Goal: Task Accomplishment & Management: Use online tool/utility

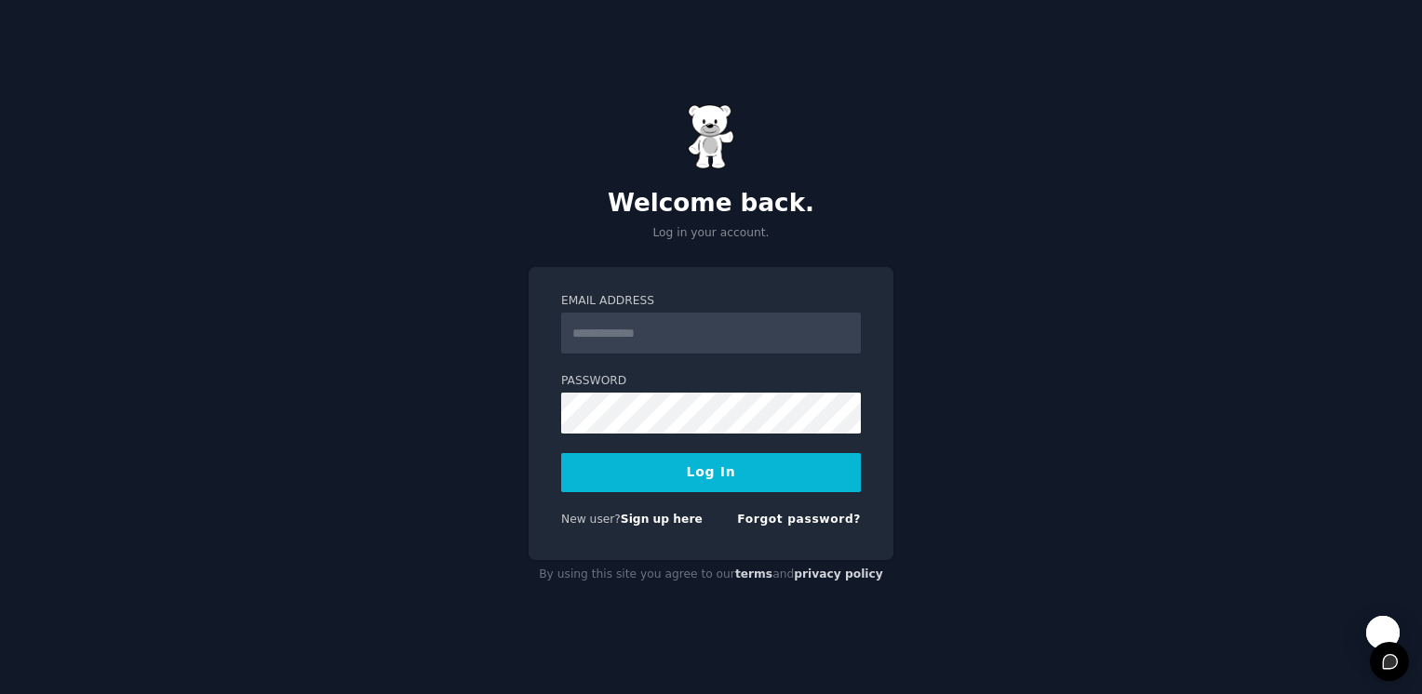
type input "**********"
click at [662, 450] on form "**********" at bounding box center [711, 413] width 300 height 241
click at [668, 472] on button "Log In" at bounding box center [711, 472] width 300 height 39
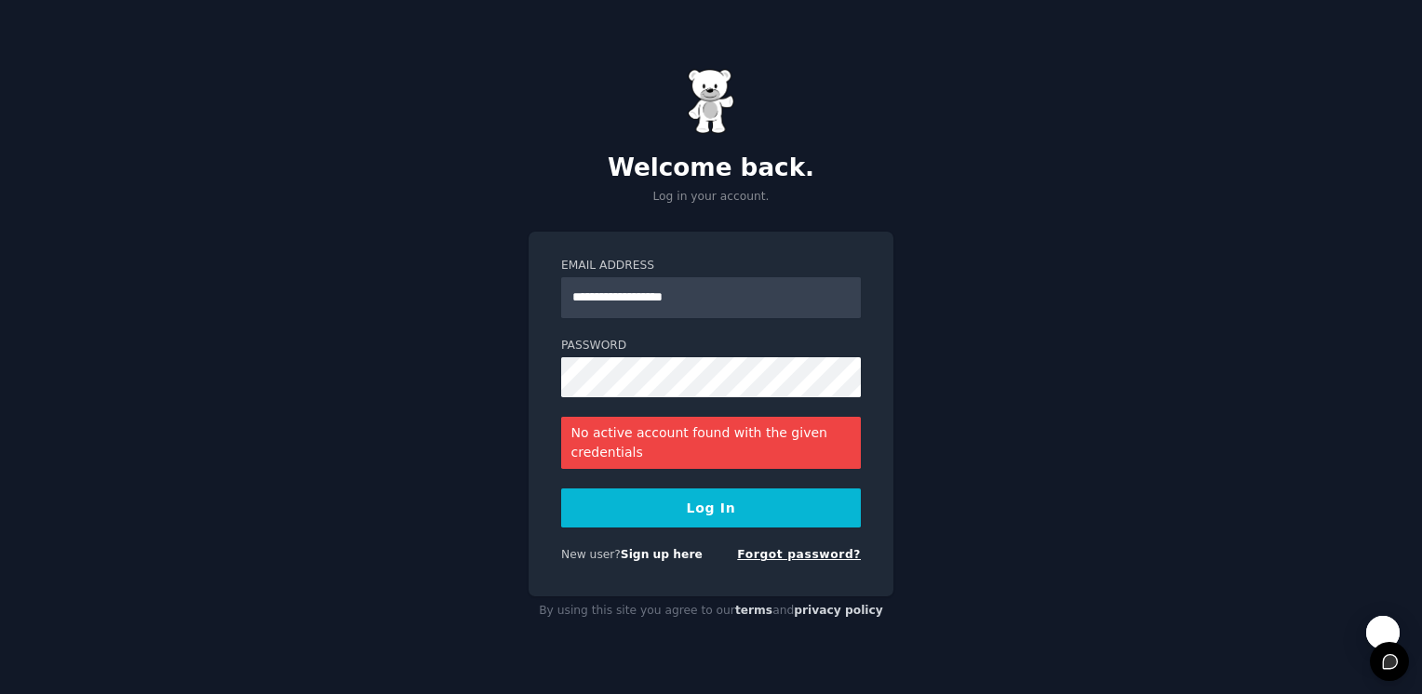
click at [817, 558] on link "Forgot password?" at bounding box center [799, 554] width 124 height 13
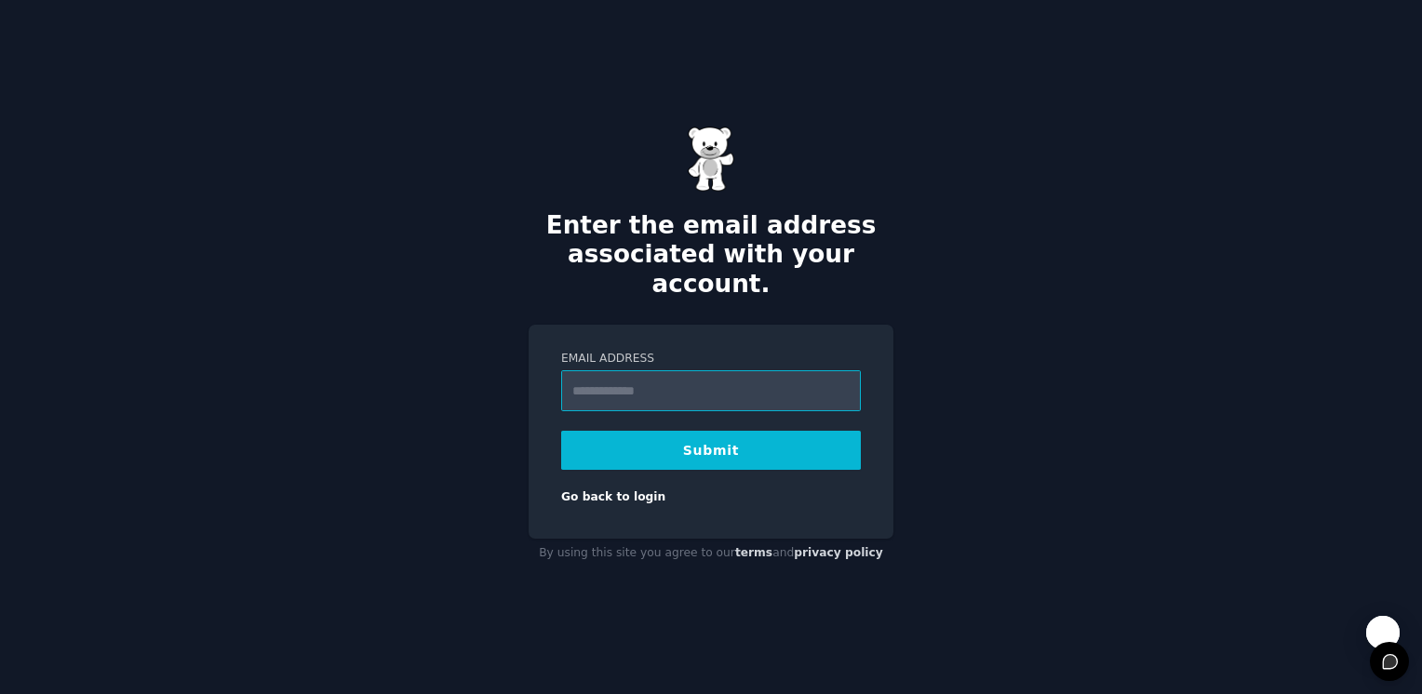
click at [612, 378] on input "Email Address" at bounding box center [711, 390] width 300 height 41
type input "**********"
click at [724, 441] on button "Submit" at bounding box center [711, 450] width 300 height 39
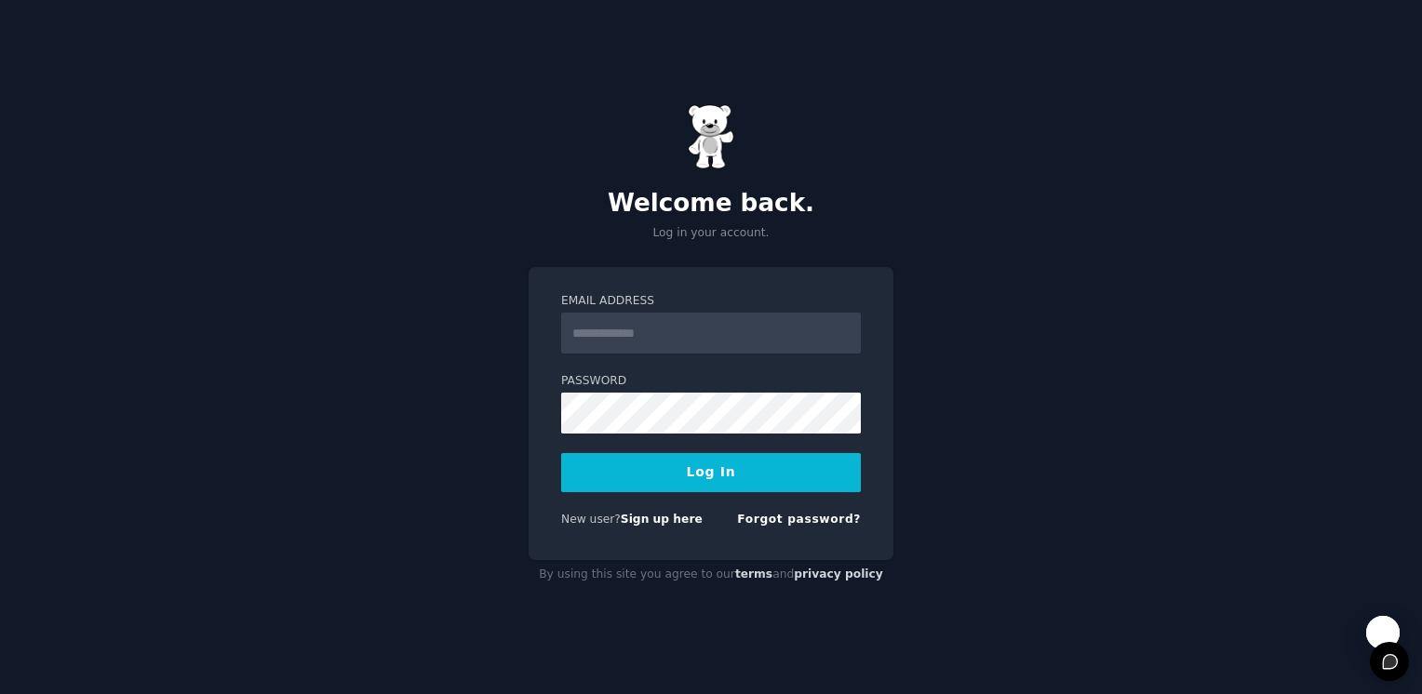
click at [612, 341] on input "Email Address" at bounding box center [711, 333] width 300 height 41
type input "**********"
click at [739, 472] on button "Log In" at bounding box center [711, 472] width 300 height 39
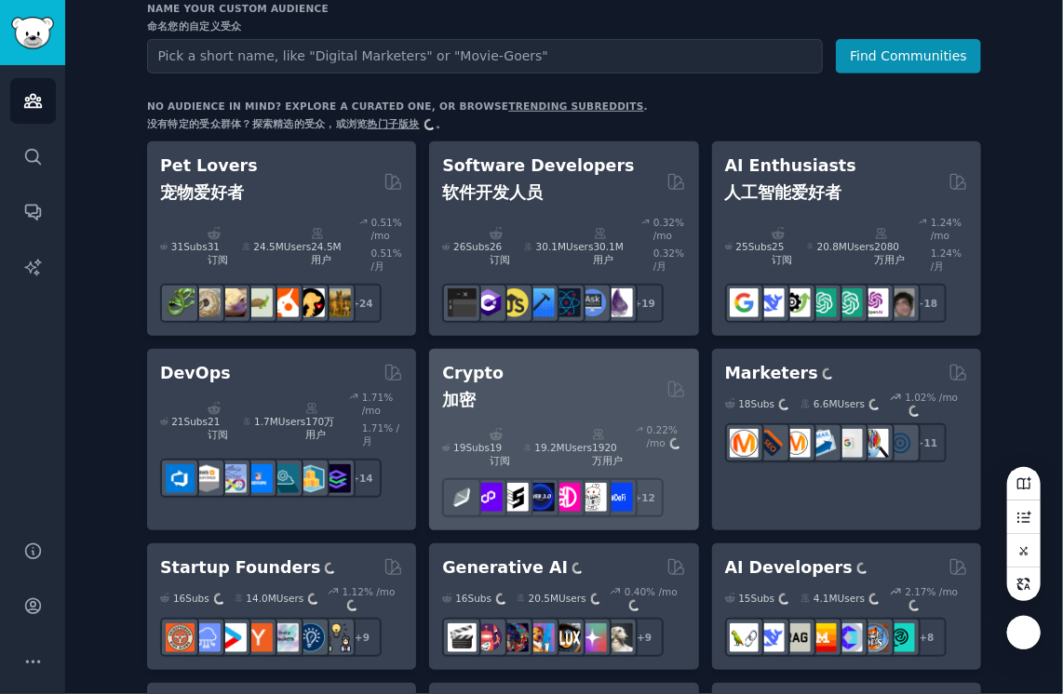
scroll to position [93, 0]
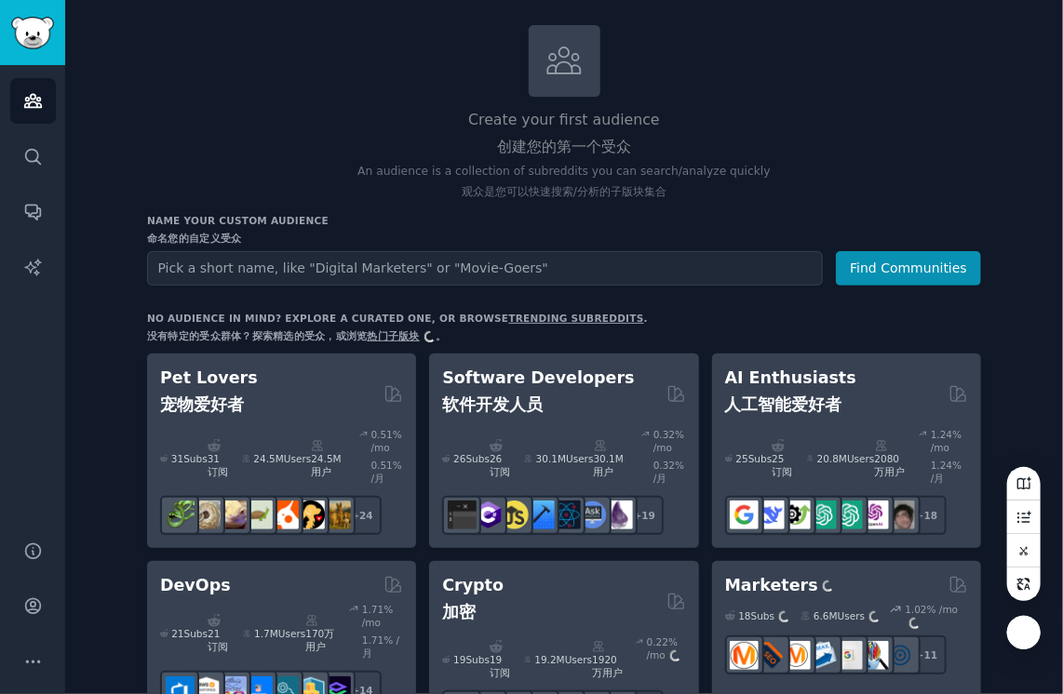
click at [378, 333] on link "热门子版块 热门子版块" at bounding box center [402, 335] width 68 height 11
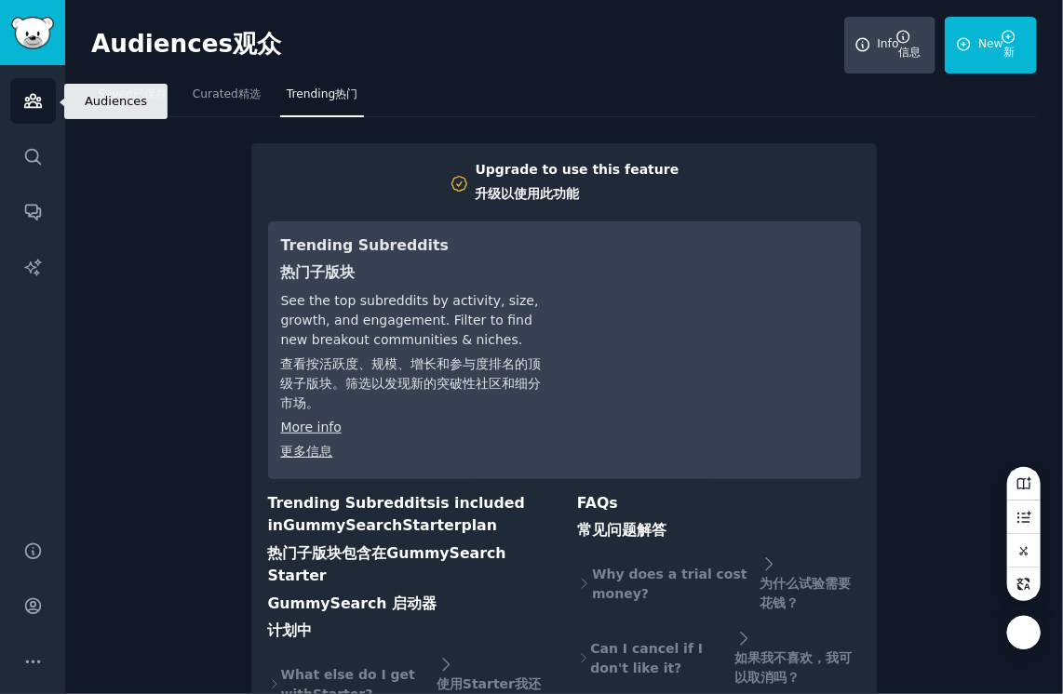
click at [30, 100] on icon "Sidebar" at bounding box center [33, 101] width 20 height 20
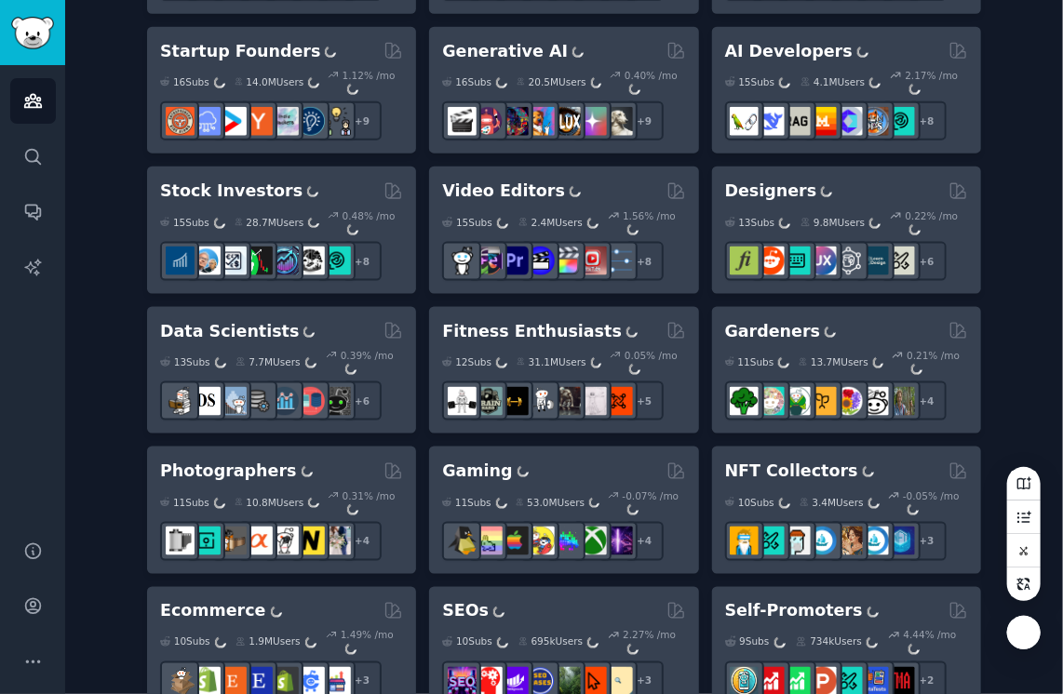
scroll to position [328, 0]
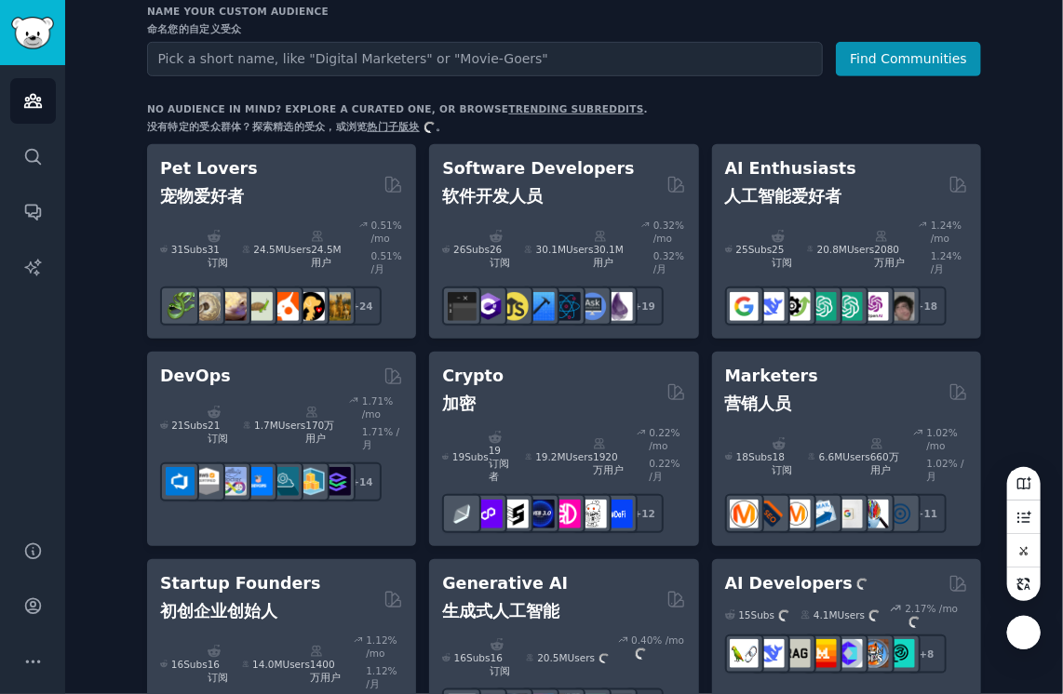
click at [262, 58] on input "text" at bounding box center [485, 59] width 676 height 34
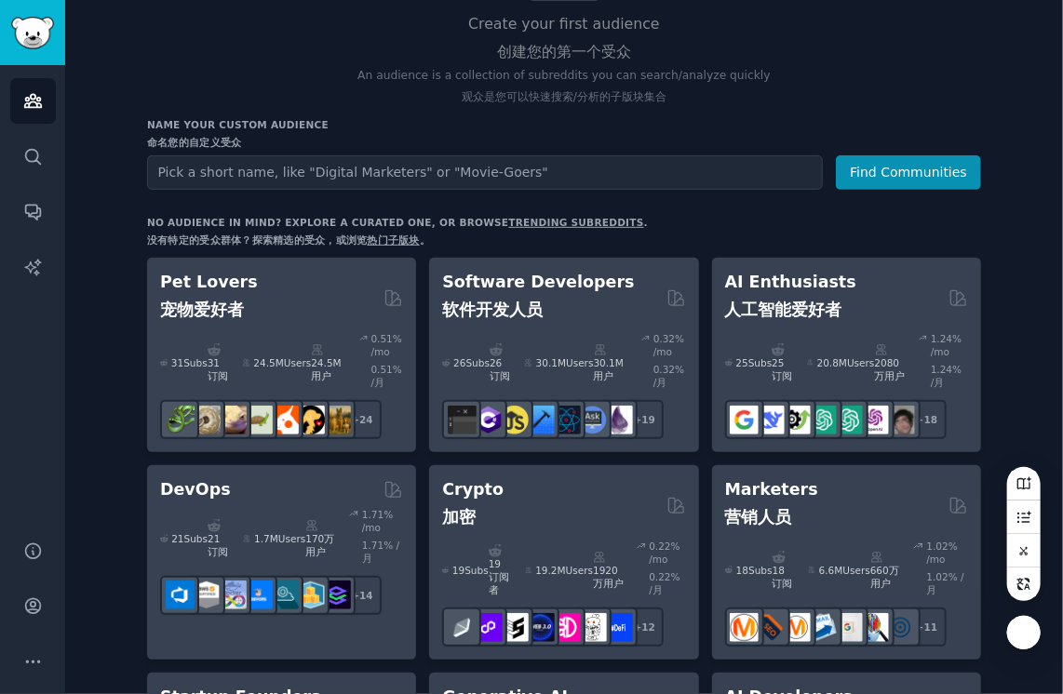
scroll to position [0, 0]
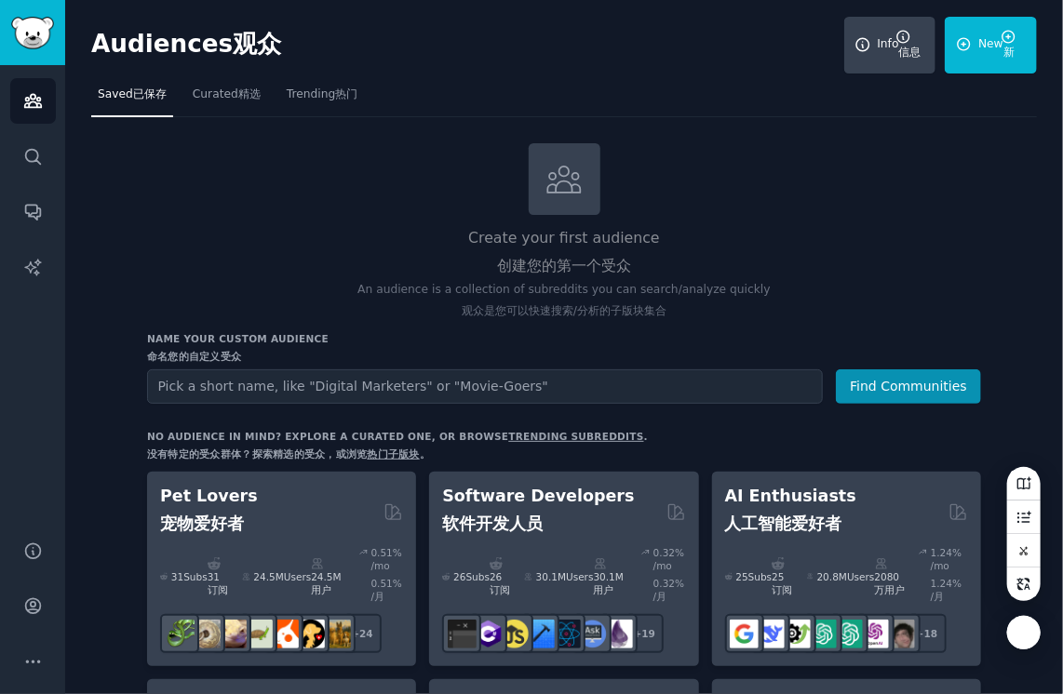
click at [187, 387] on input "text" at bounding box center [485, 387] width 676 height 34
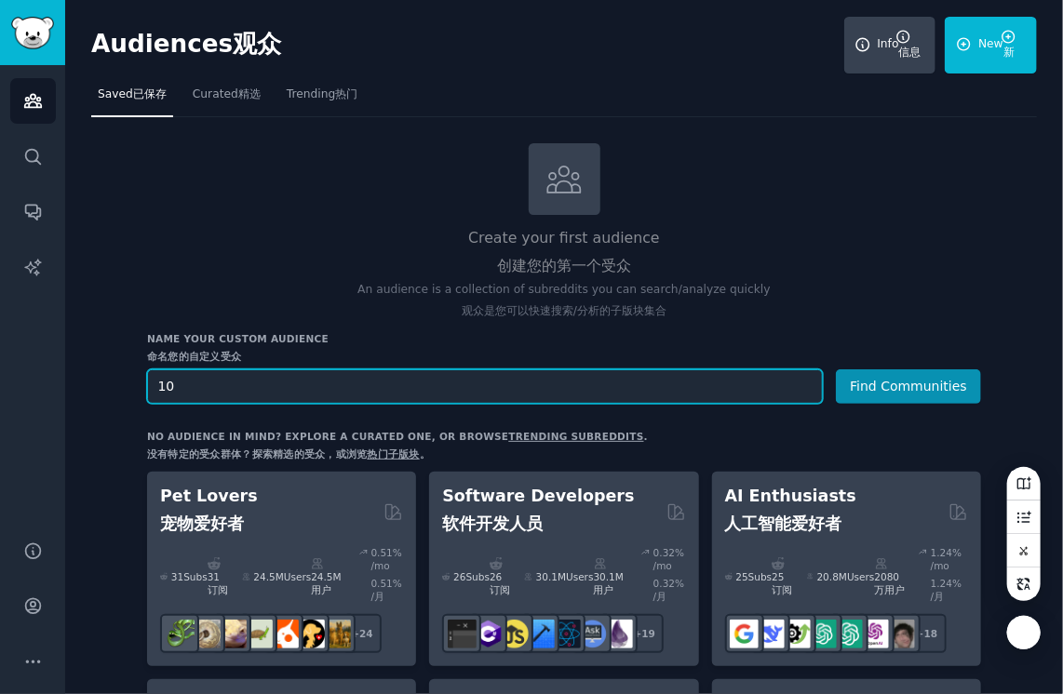
click at [289, 389] on input "10" at bounding box center [485, 387] width 676 height 34
drag, startPoint x: 207, startPoint y: 393, endPoint x: 132, endPoint y: 393, distance: 74.5
paste input "r/leopardgeckos"
type input "r/leopardgeckos"
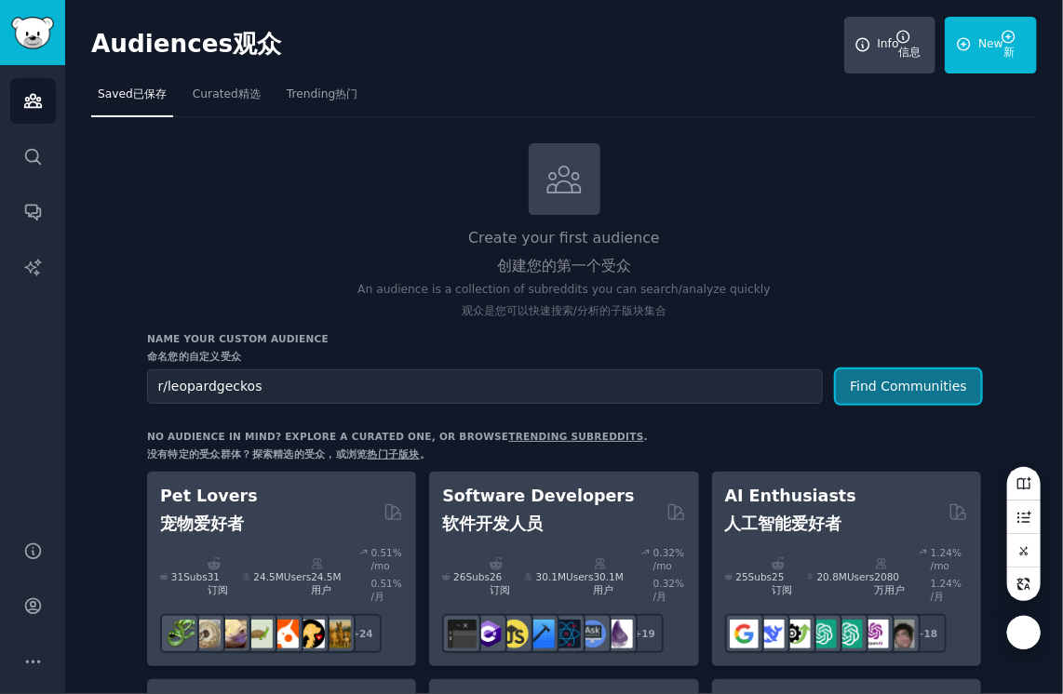
click at [894, 391] on button "Find Communities" at bounding box center [908, 387] width 145 height 34
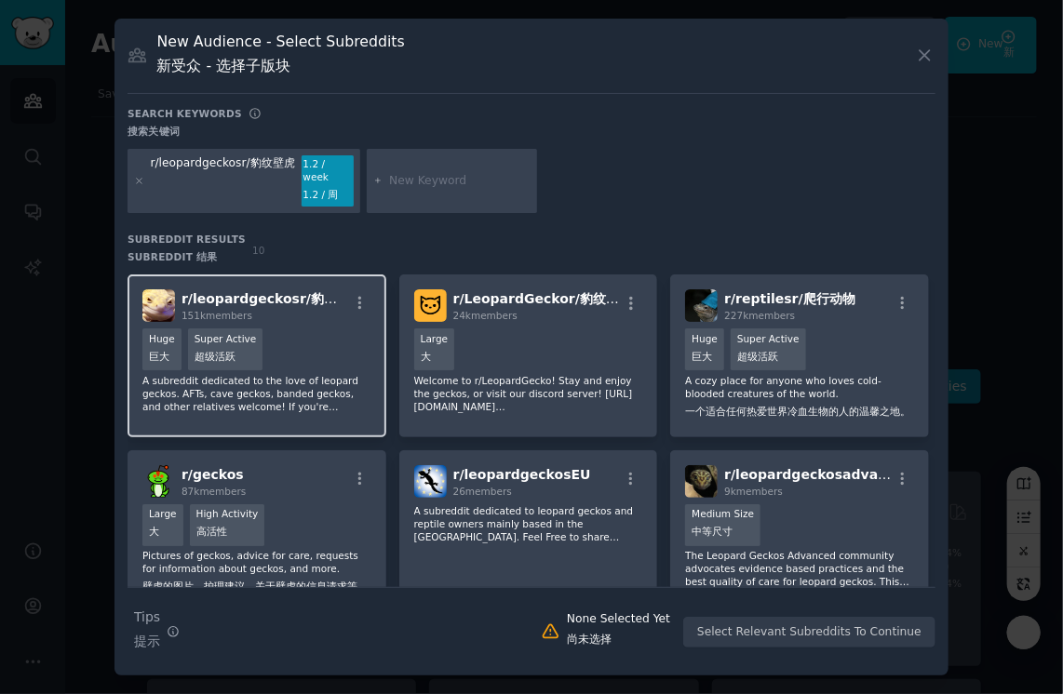
click at [283, 300] on span "r/ leopardgeckos r/ leopardgeckos r/豹纹壁虎" at bounding box center [271, 298] width 181 height 15
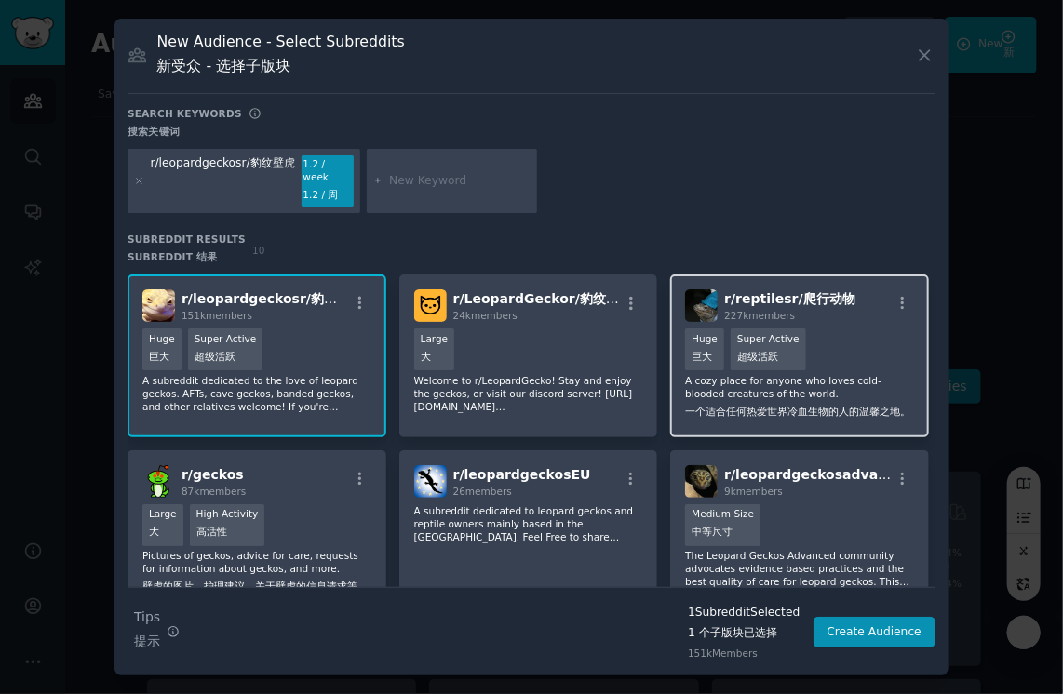
click at [855, 341] on div "100,000 - 1,000,000 members Huge Huge 巨大 Super Active Super Active 超级活跃" at bounding box center [799, 352] width 229 height 46
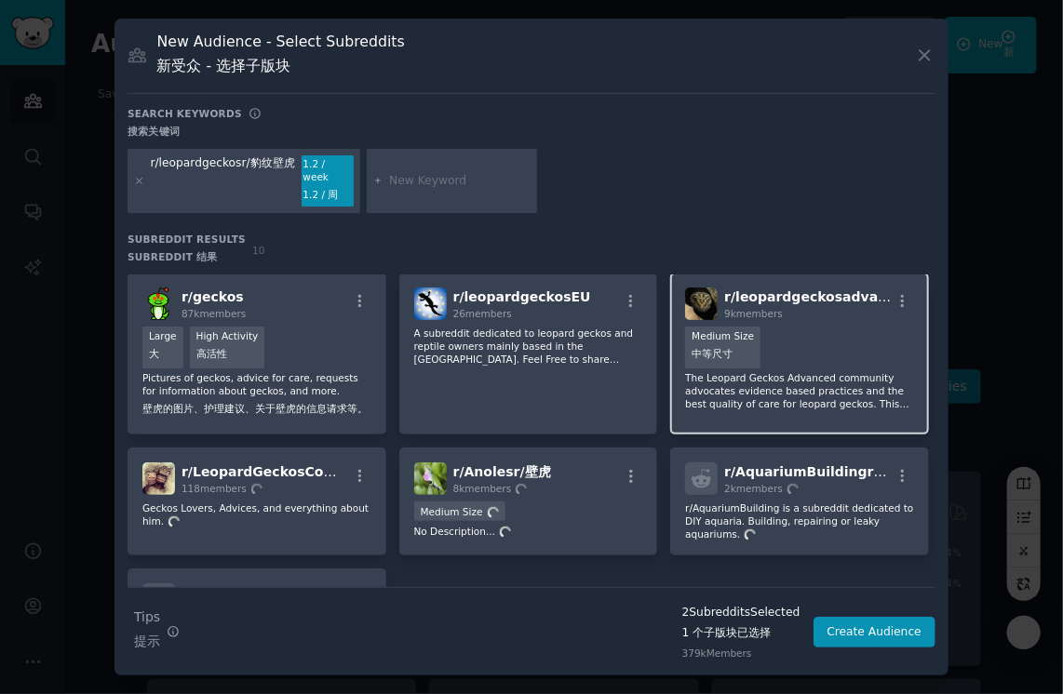
scroll to position [186, 0]
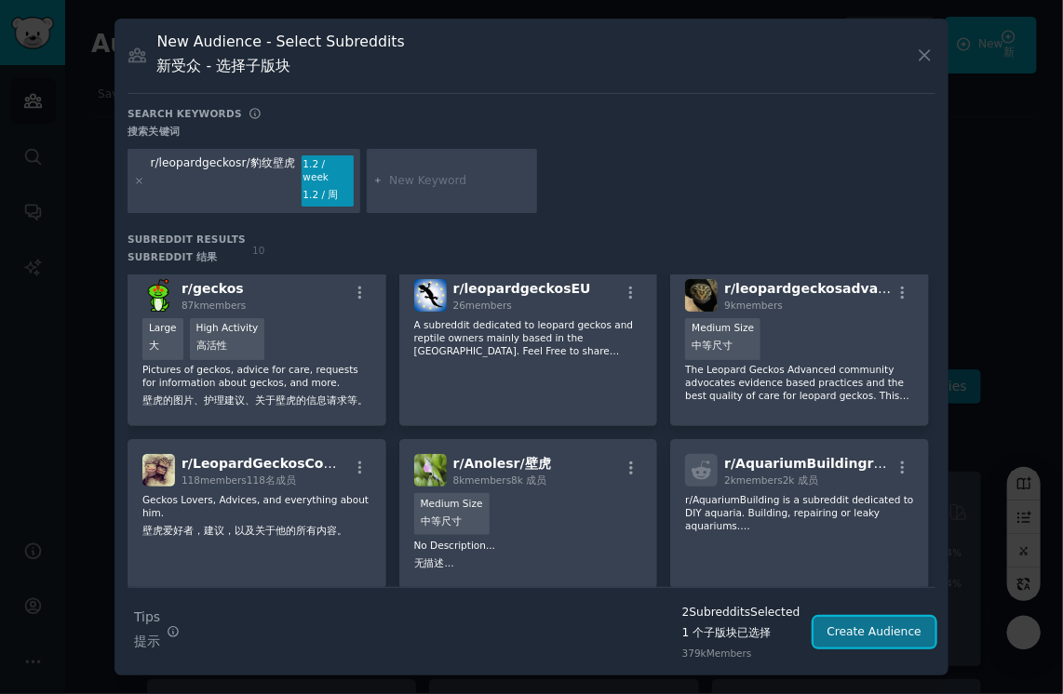
click at [877, 625] on button "Create Audience" at bounding box center [874, 633] width 123 height 32
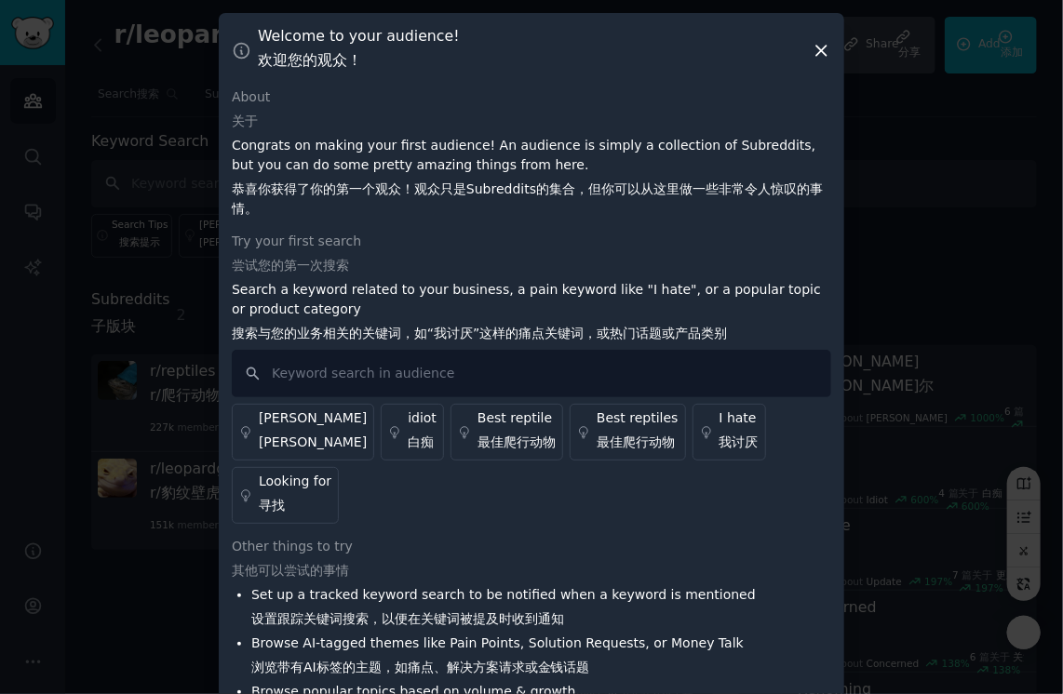
click at [816, 45] on icon at bounding box center [822, 51] width 20 height 20
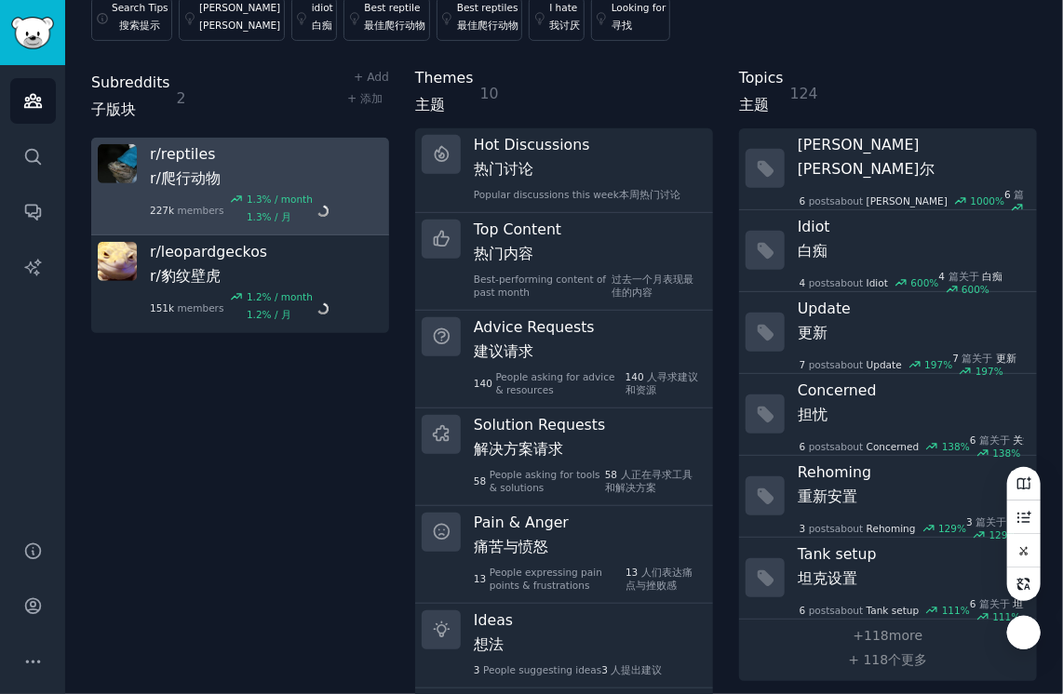
scroll to position [108, 0]
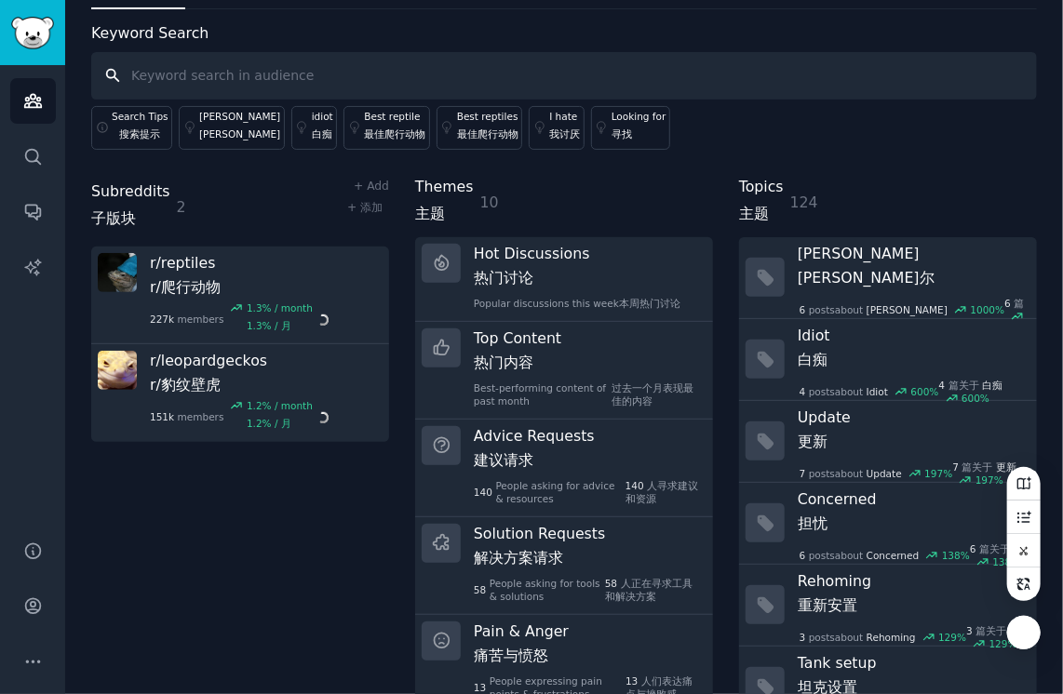
click at [195, 73] on input "text" at bounding box center [564, 75] width 946 height 47
paste input "r/LifeProTips"
drag, startPoint x: 214, startPoint y: 74, endPoint x: 42, endPoint y: 74, distance: 172.2
click at [42, 74] on div "Audiences Audiences 观众 Search Search 搜索 Conversations Conversations 对话 AI Repor…" at bounding box center [531, 347] width 1063 height 694
type input "r/LifeProTips"
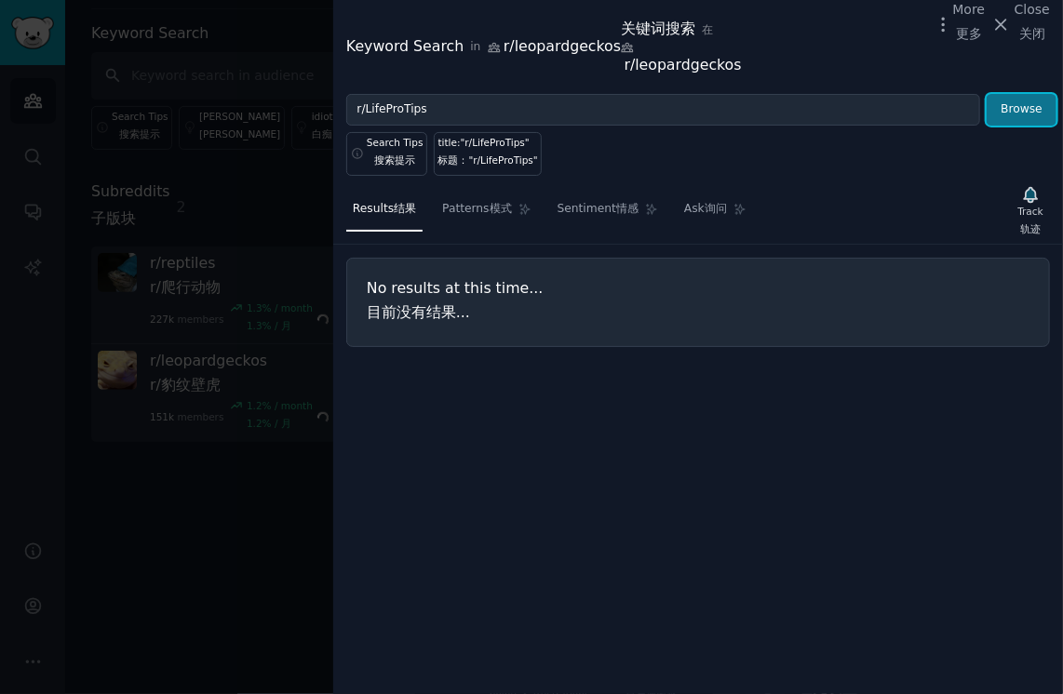
click at [1009, 117] on button "Browse" at bounding box center [1022, 110] width 70 height 32
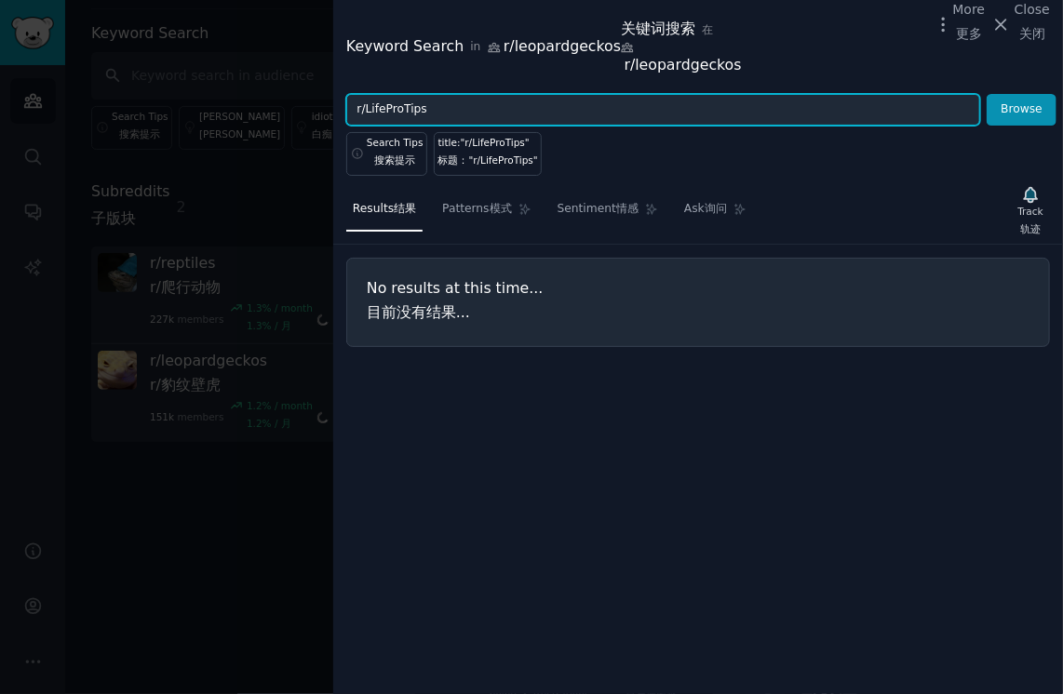
click at [365, 114] on input "r/LifeProTips" at bounding box center [663, 110] width 634 height 32
type input "LifeProTips"
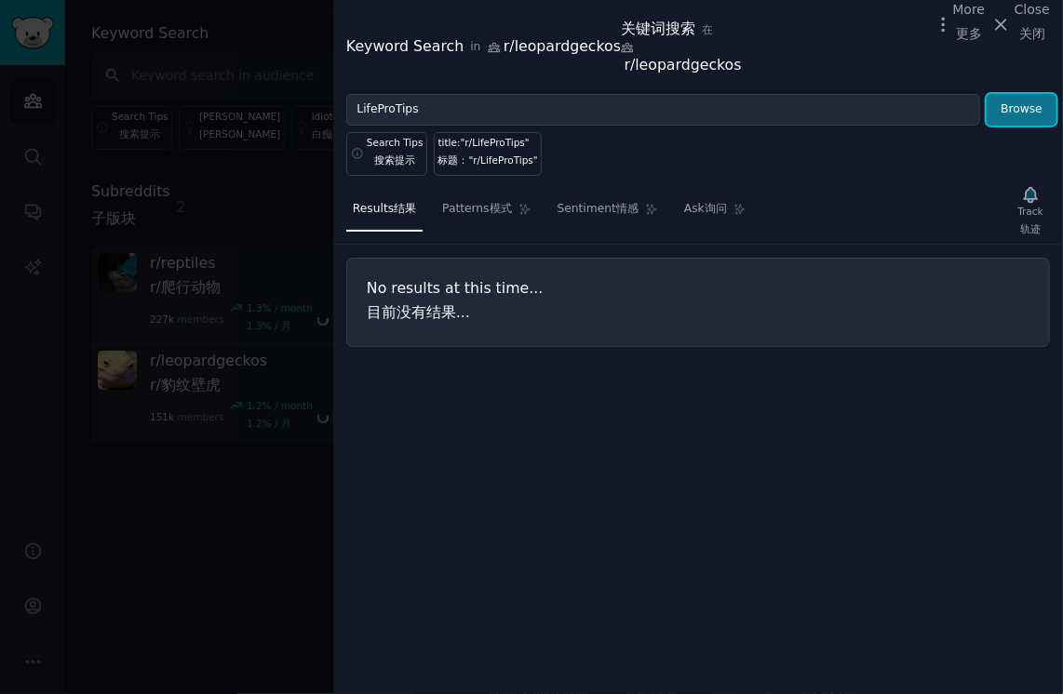
click at [1013, 113] on button "Browse" at bounding box center [1022, 110] width 70 height 32
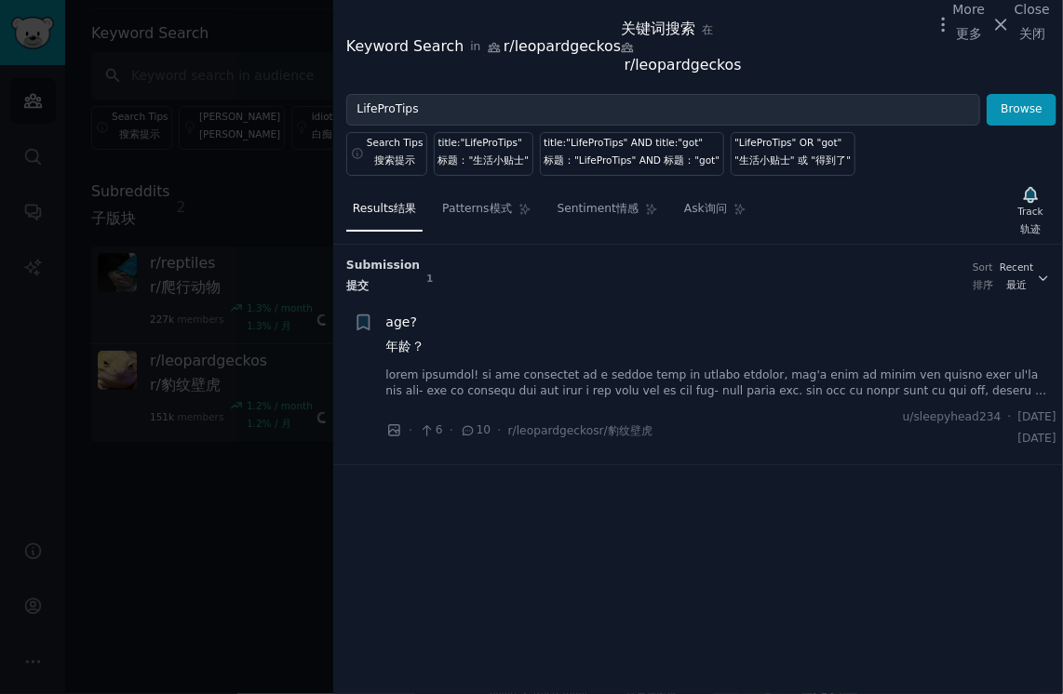
click at [206, 578] on div at bounding box center [531, 347] width 1063 height 694
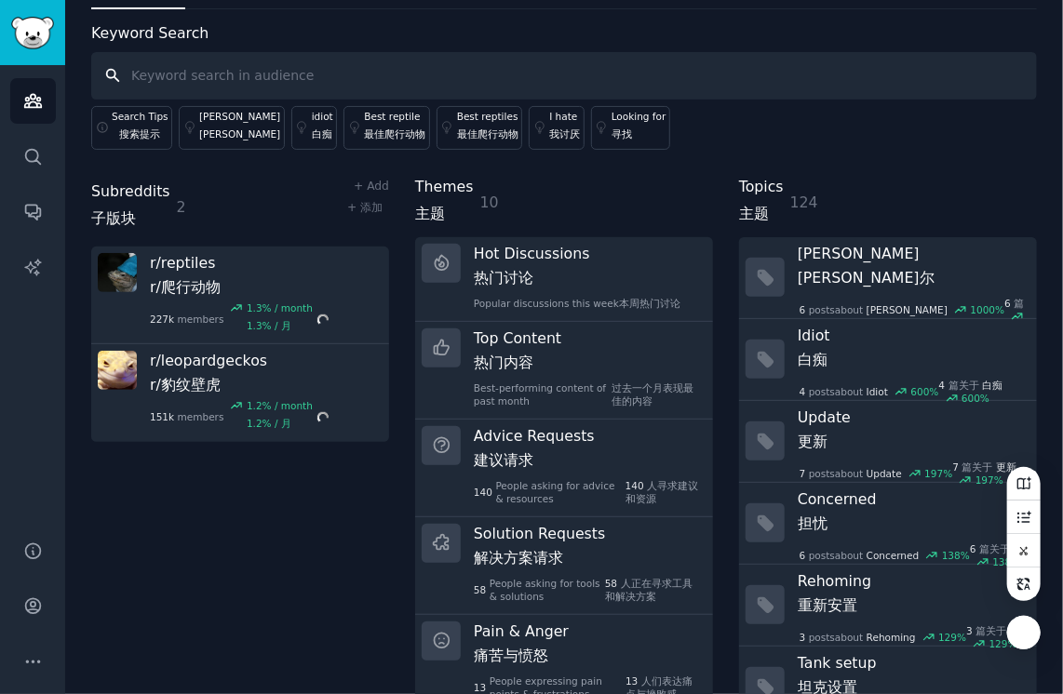
click at [222, 67] on input "text" at bounding box center [564, 75] width 946 height 47
paste input "deepdream"
drag, startPoint x: 350, startPoint y: 81, endPoint x: 7, endPoint y: 68, distance: 342.8
click at [7, 68] on div "Audiences Audiences 观众 Search Search 搜索 Conversations Conversations 对话 AI Repor…" at bounding box center [531, 347] width 1063 height 694
type input "deepdream"
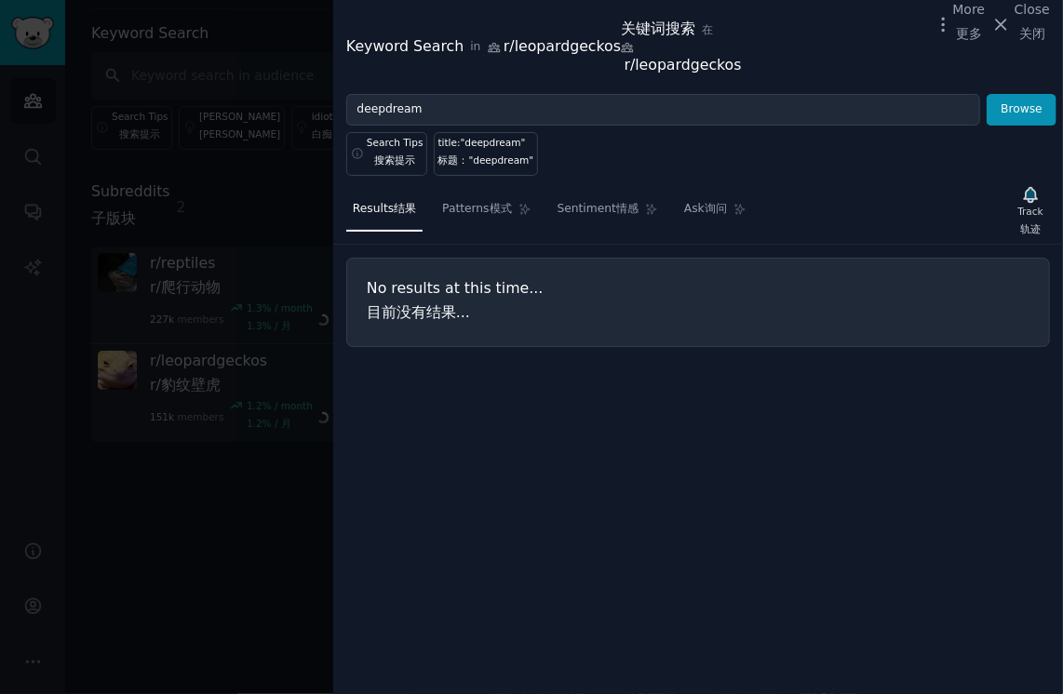
click at [1002, 13] on button "Close Close 关闭" at bounding box center [1020, 24] width 59 height 48
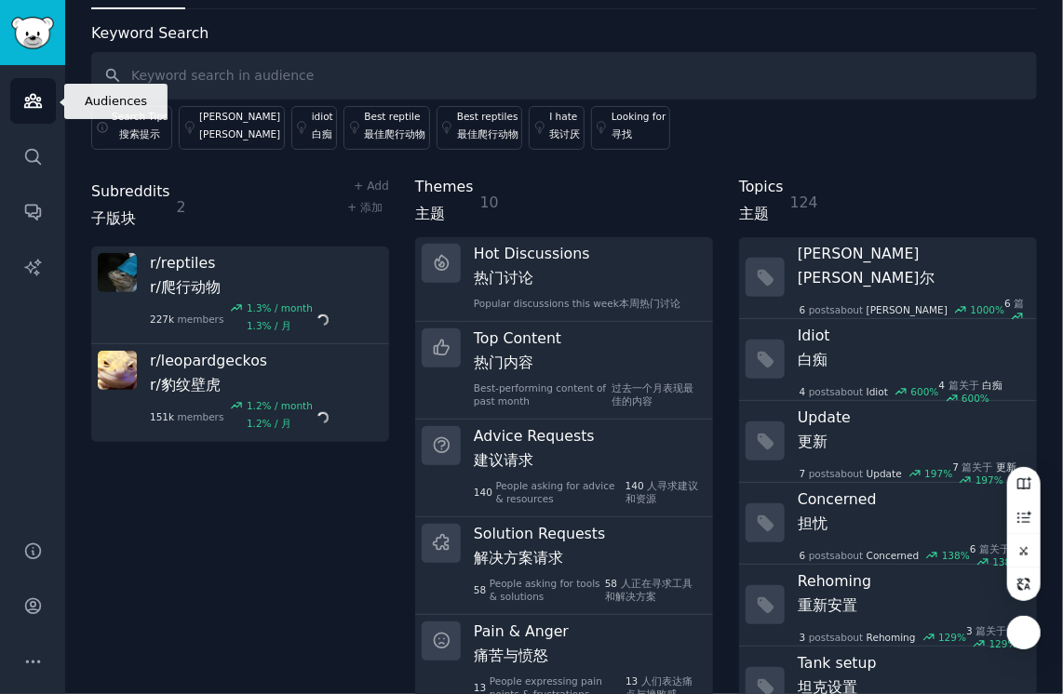
click at [20, 99] on link "Audiences Audiences 观众" at bounding box center [33, 101] width 46 height 46
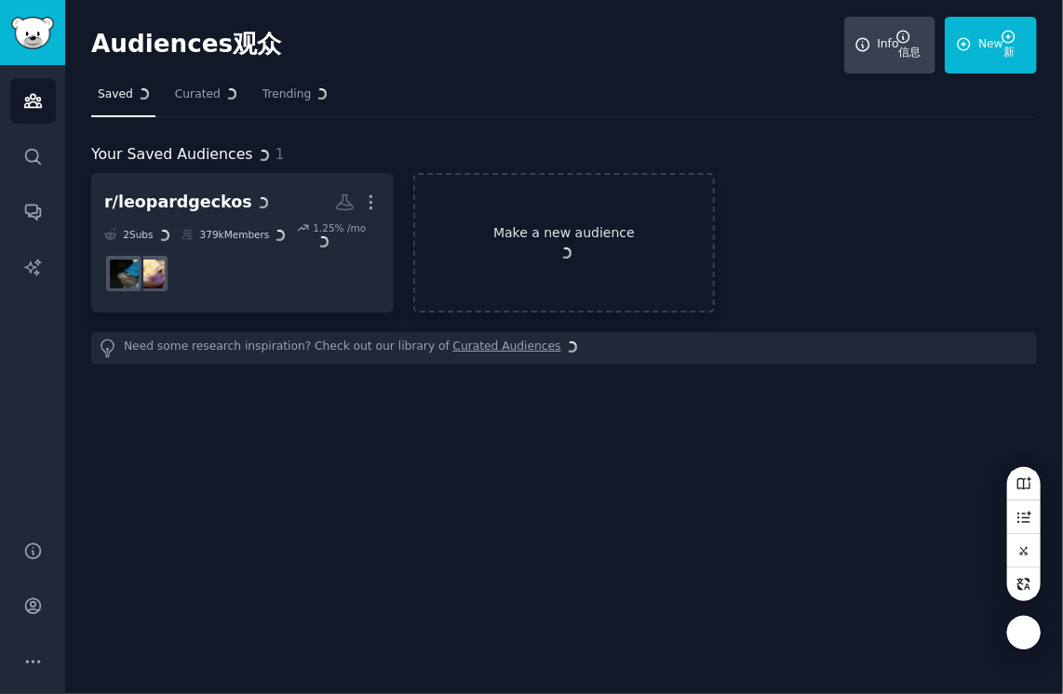
click at [566, 245] on span at bounding box center [564, 252] width 16 height 15
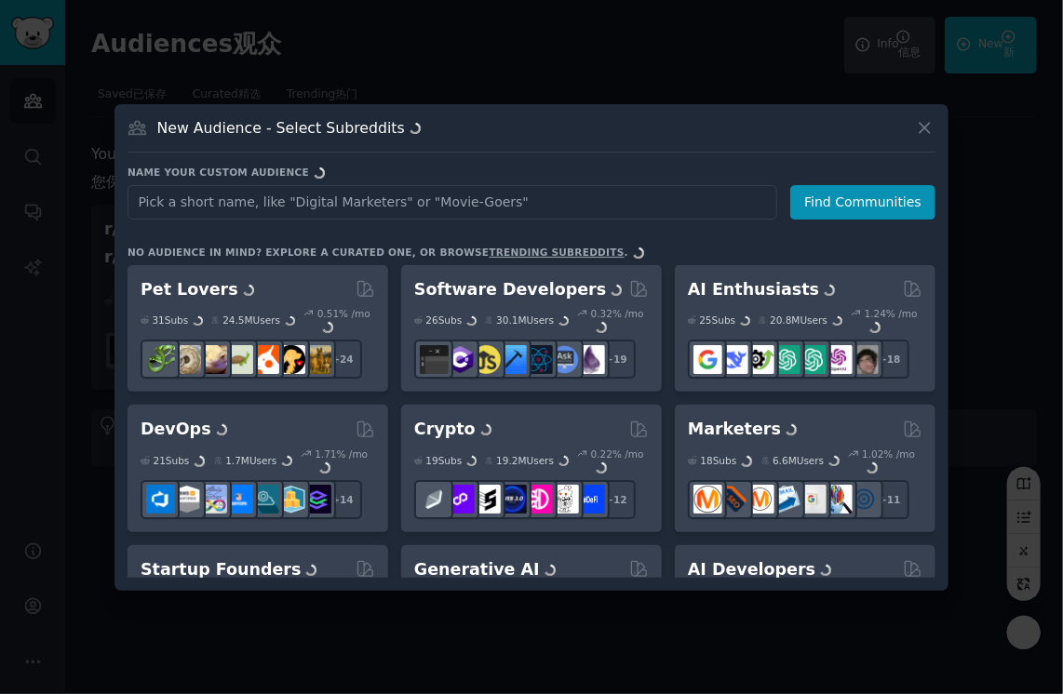
click at [235, 155] on div "New Audience - Select Subreddits New Audience - Select Subreddits Name your cus…" at bounding box center [531, 347] width 834 height 487
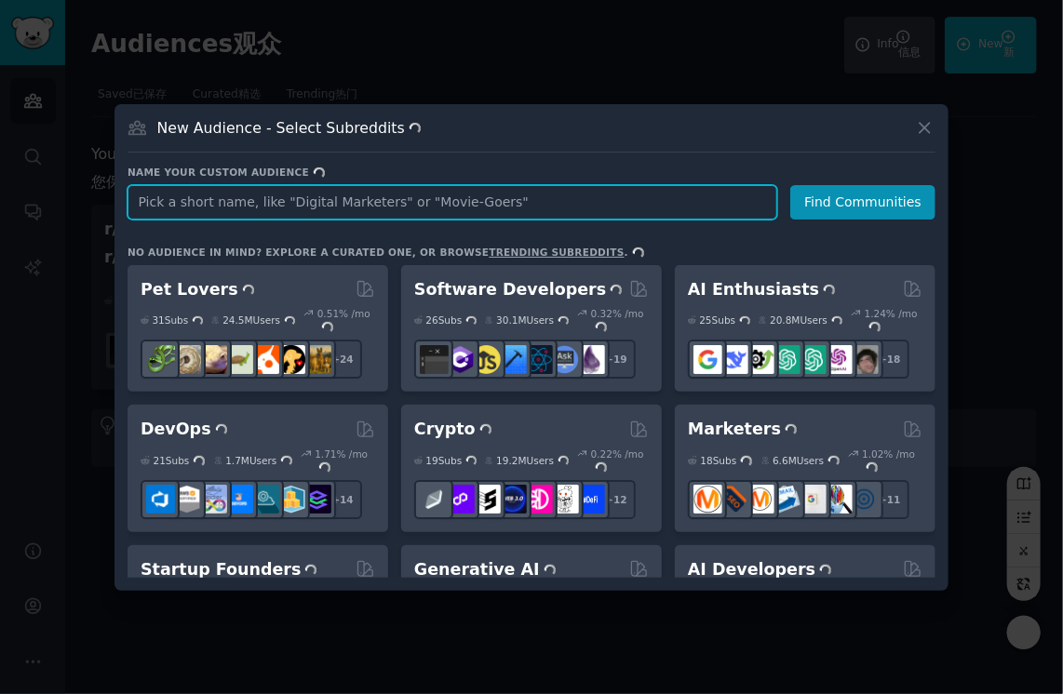
click at [228, 196] on input "text" at bounding box center [453, 202] width 650 height 34
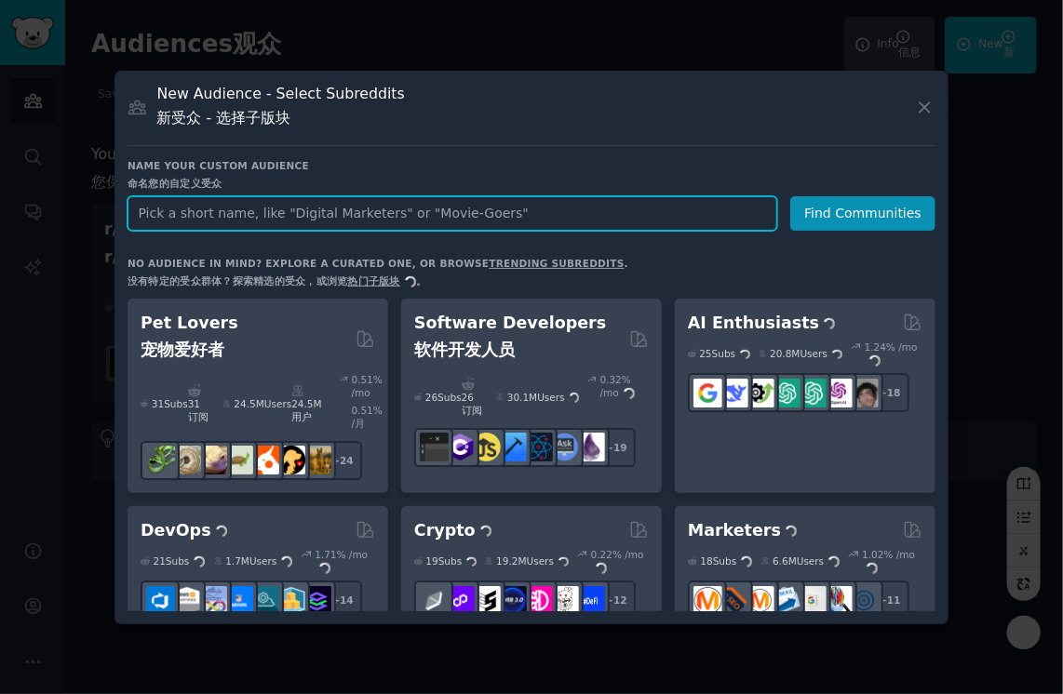
paste input "r/LifeProTips"
type input "r/LifeProTips"
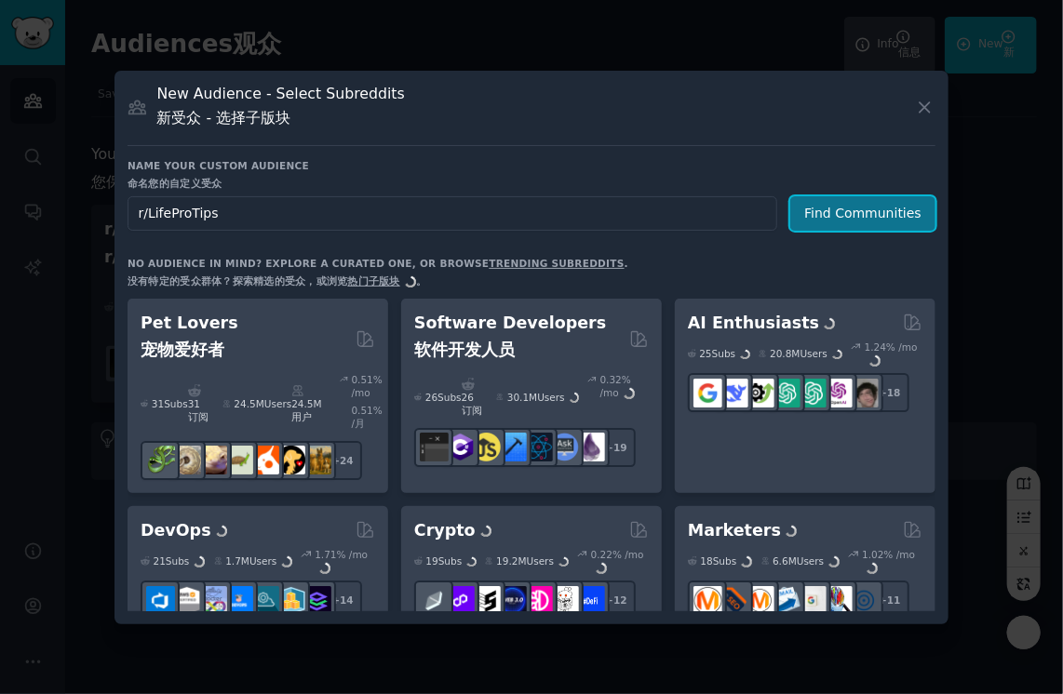
click at [829, 209] on button "Find Communities" at bounding box center [862, 213] width 145 height 34
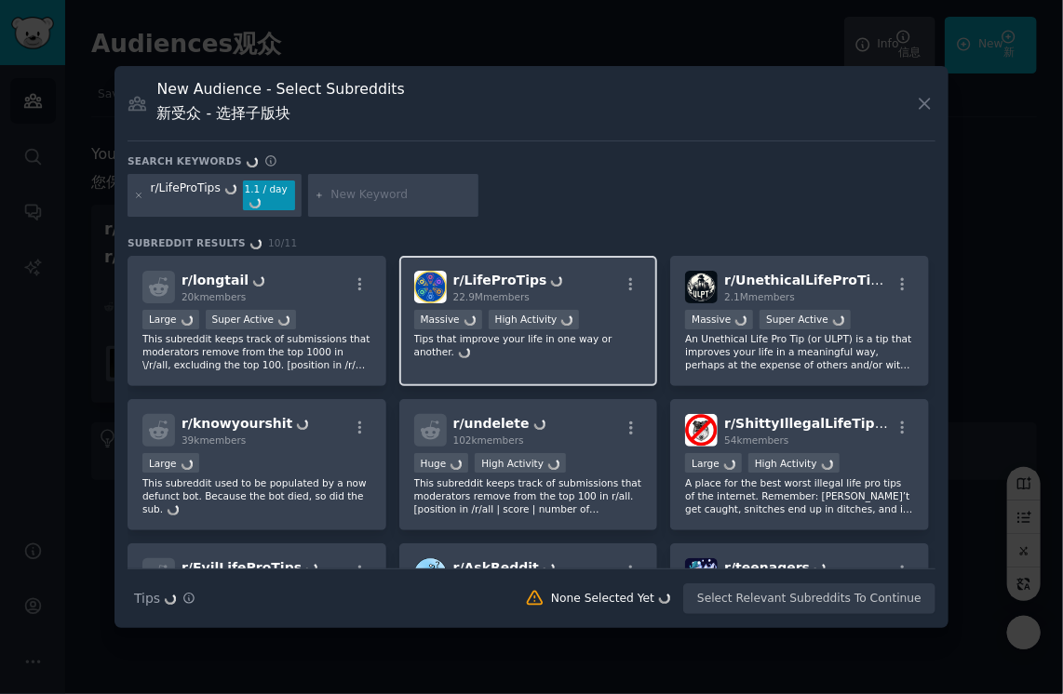
click at [551, 282] on img at bounding box center [556, 281] width 11 height 11
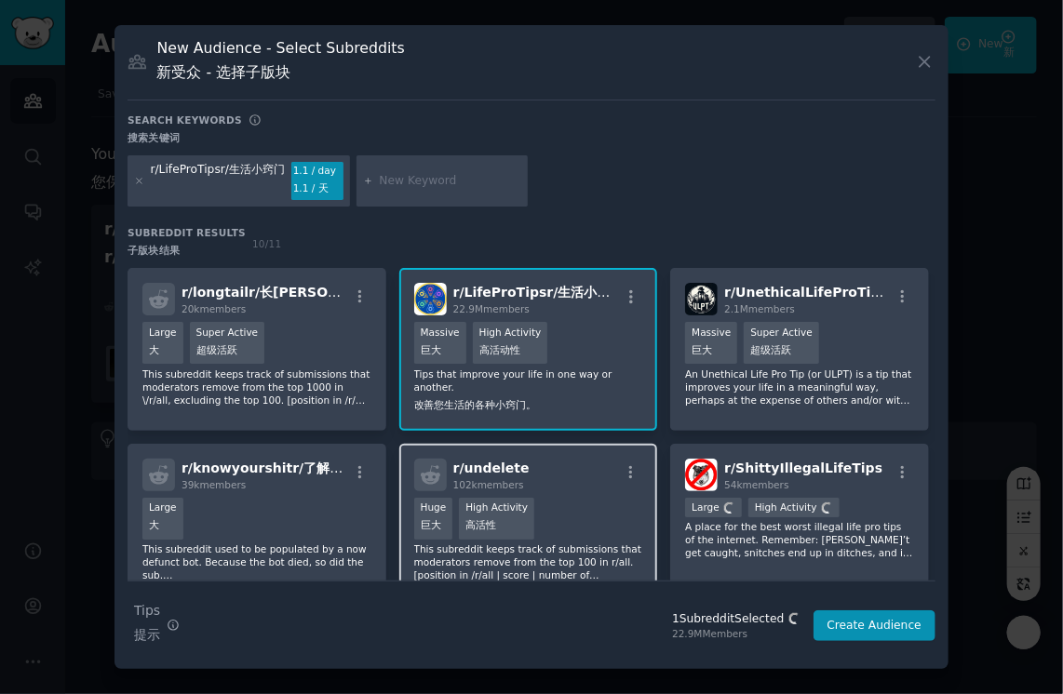
click at [612, 477] on div "r/ undelete r/ undelete r/undelete 102k members" at bounding box center [528, 475] width 229 height 33
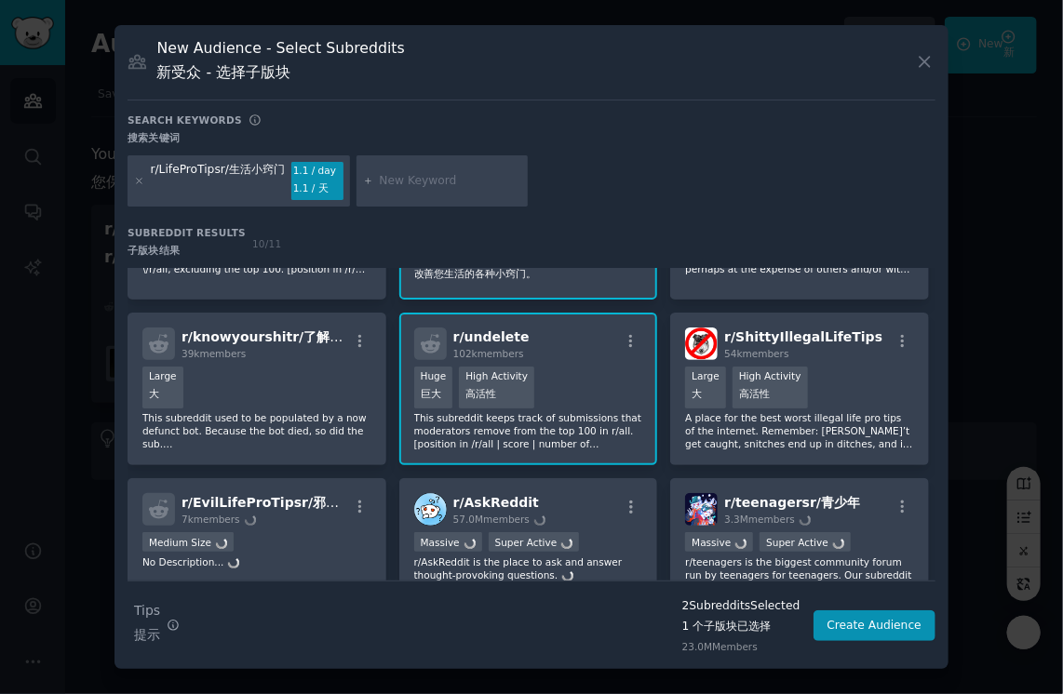
scroll to position [186, 0]
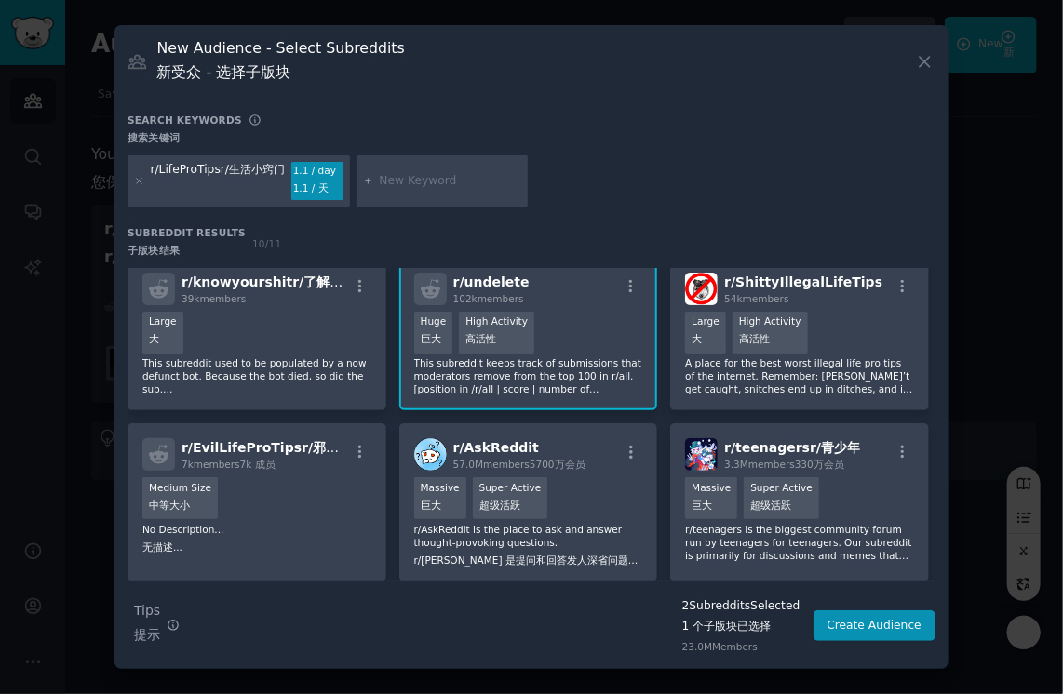
click at [607, 478] on div "Massive Massive 巨大 Super Active Super Active 超级活跃" at bounding box center [528, 500] width 229 height 46
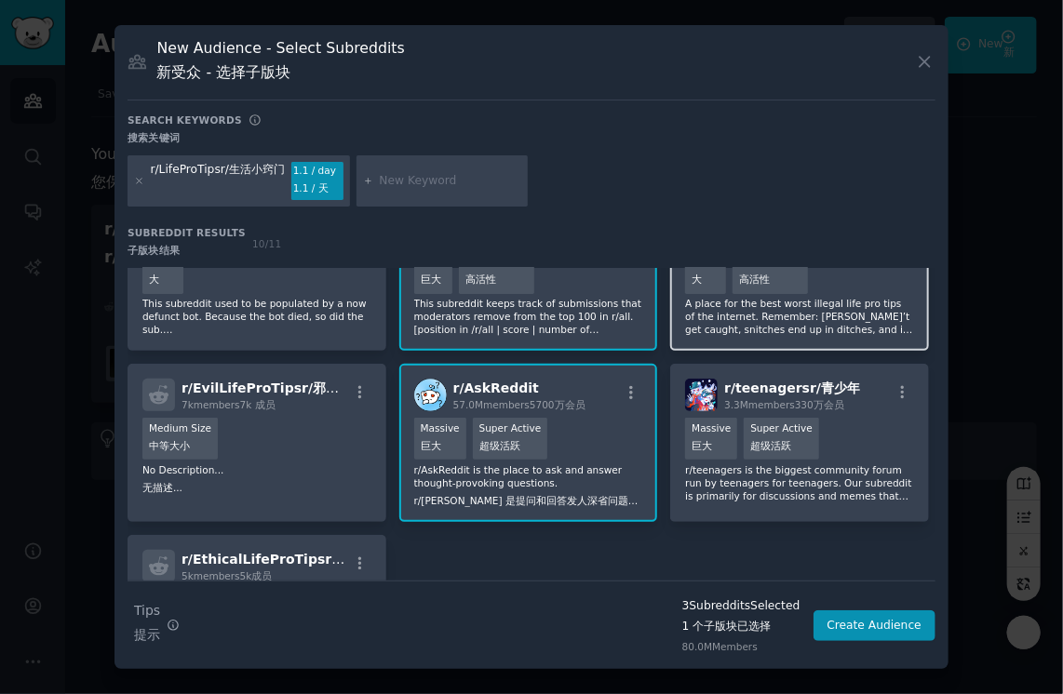
scroll to position [0, 0]
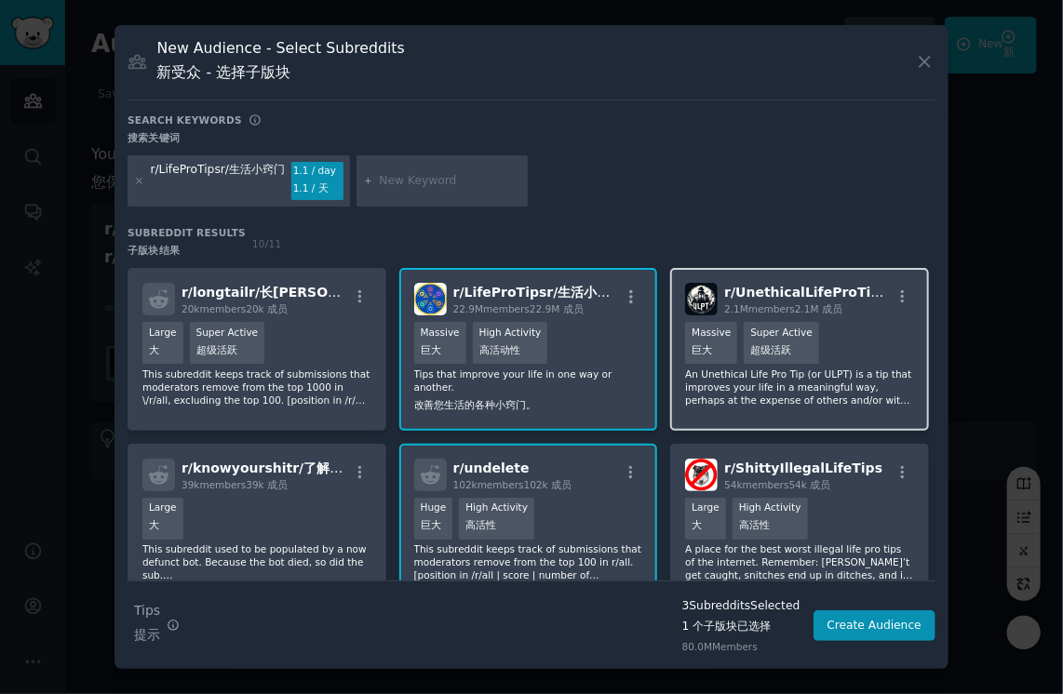
click at [877, 342] on div "Massive Massive 巨大 Super Active Super Active 超级活跃" at bounding box center [799, 345] width 229 height 46
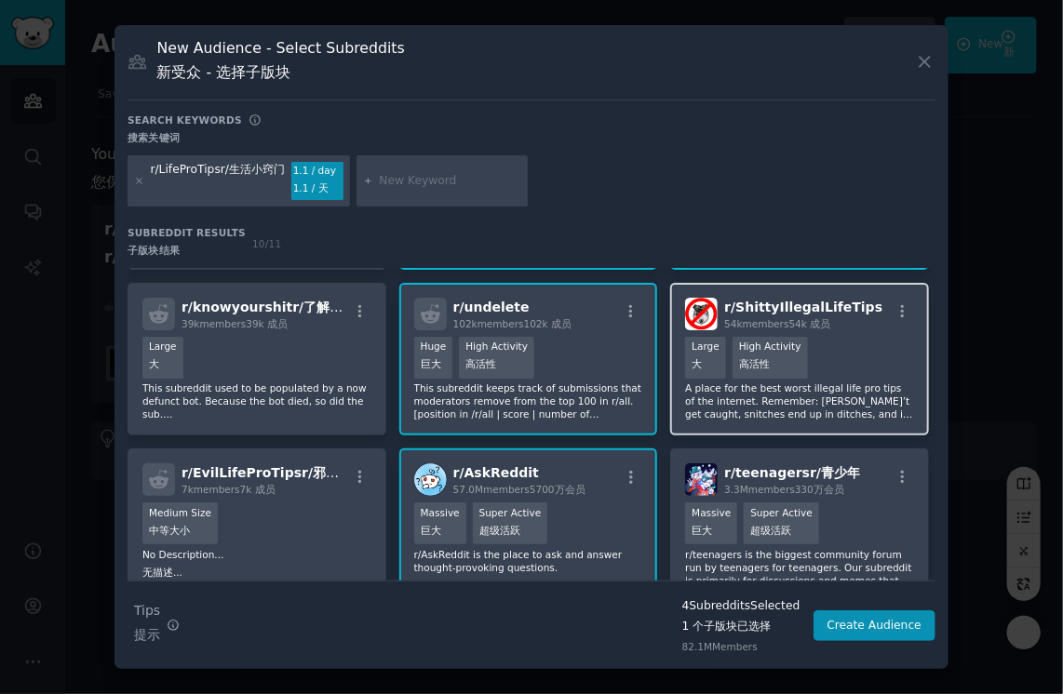
scroll to position [186, 0]
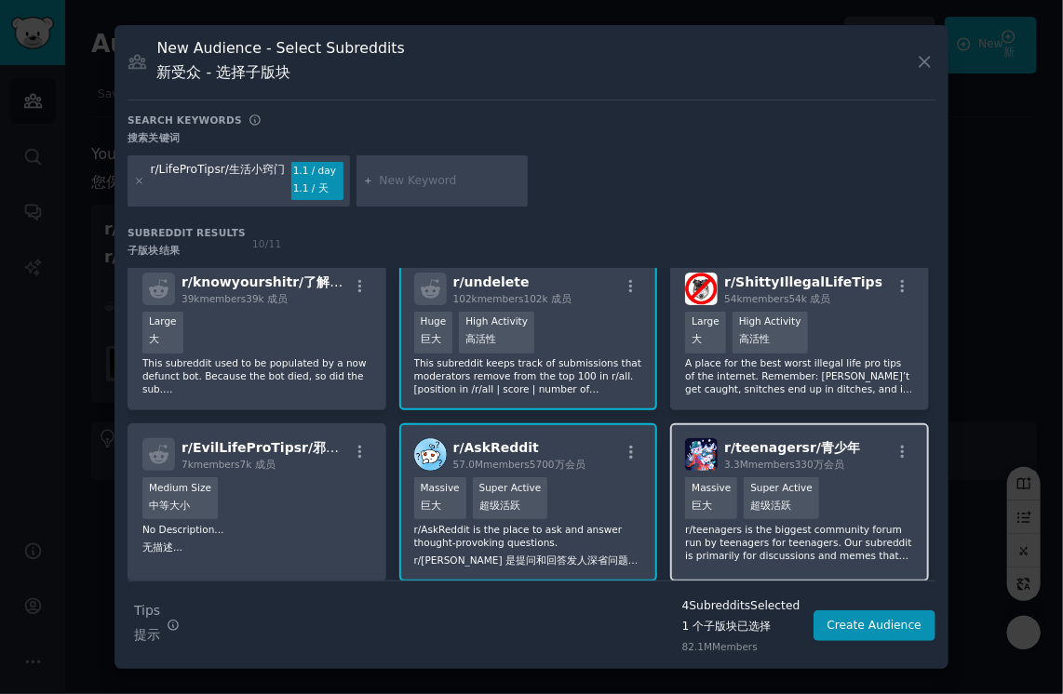
click at [849, 500] on div "Massive Massive 巨大 Super Active Super Active 超级活跃" at bounding box center [799, 500] width 229 height 46
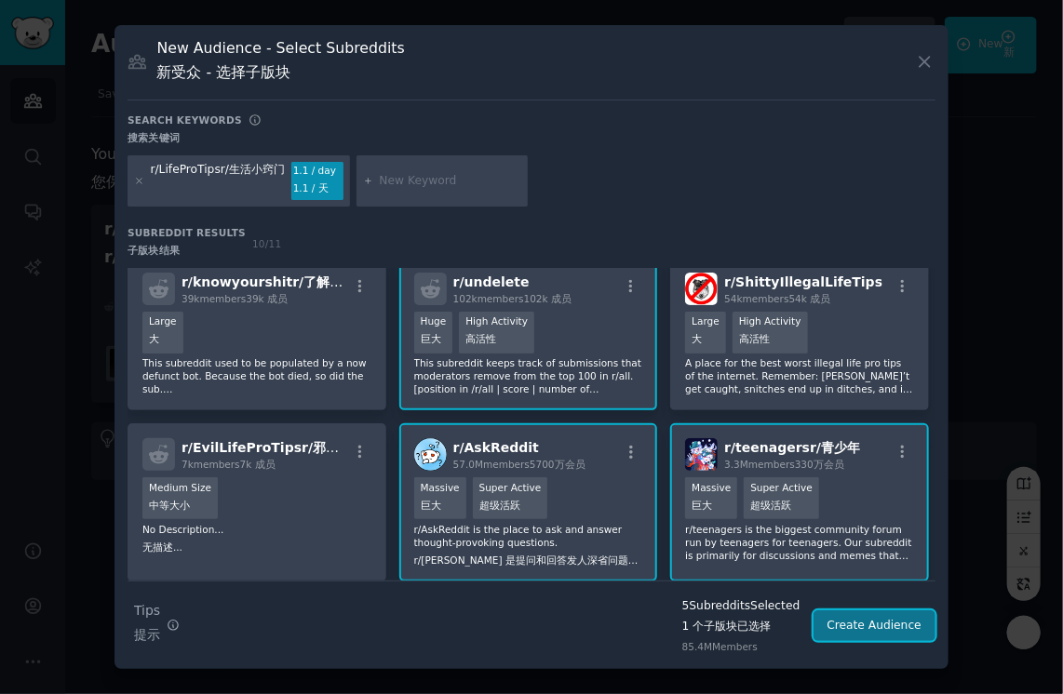
click at [864, 621] on button "Create Audience" at bounding box center [874, 627] width 123 height 32
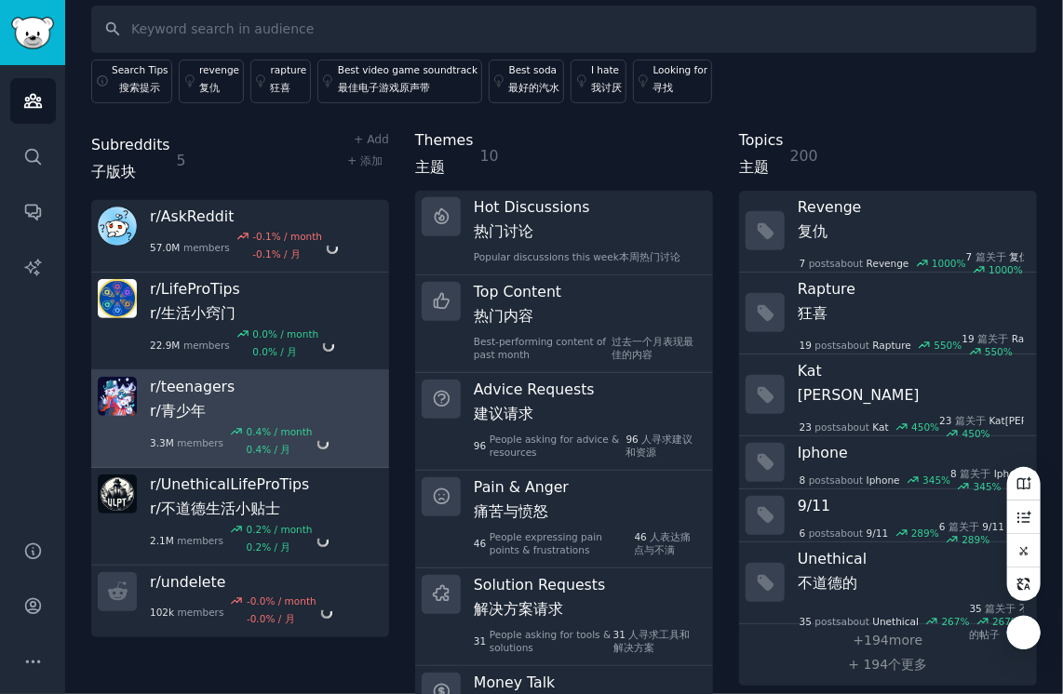
scroll to position [122, 0]
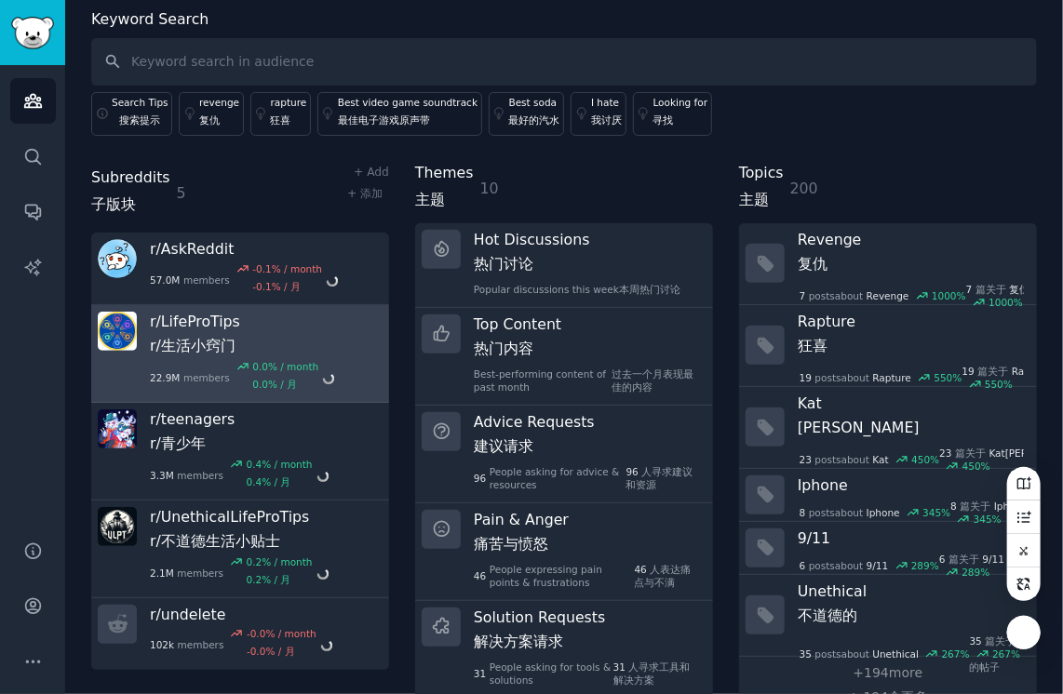
click at [236, 337] on span "r/生活小窍门" at bounding box center [242, 346] width 184 height 20
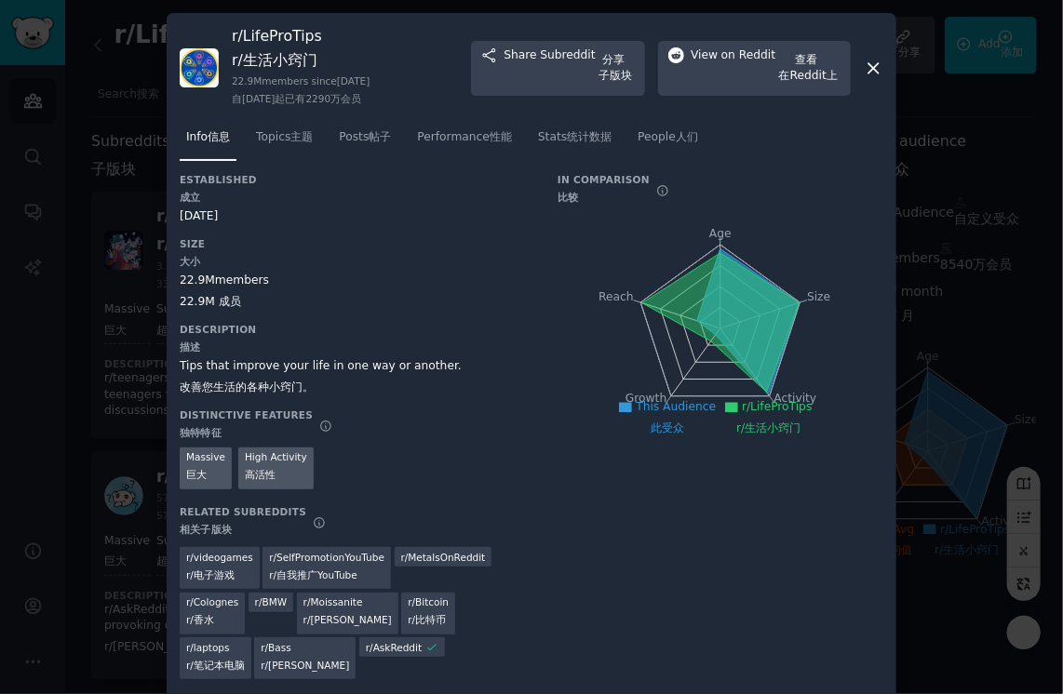
scroll to position [23, 0]
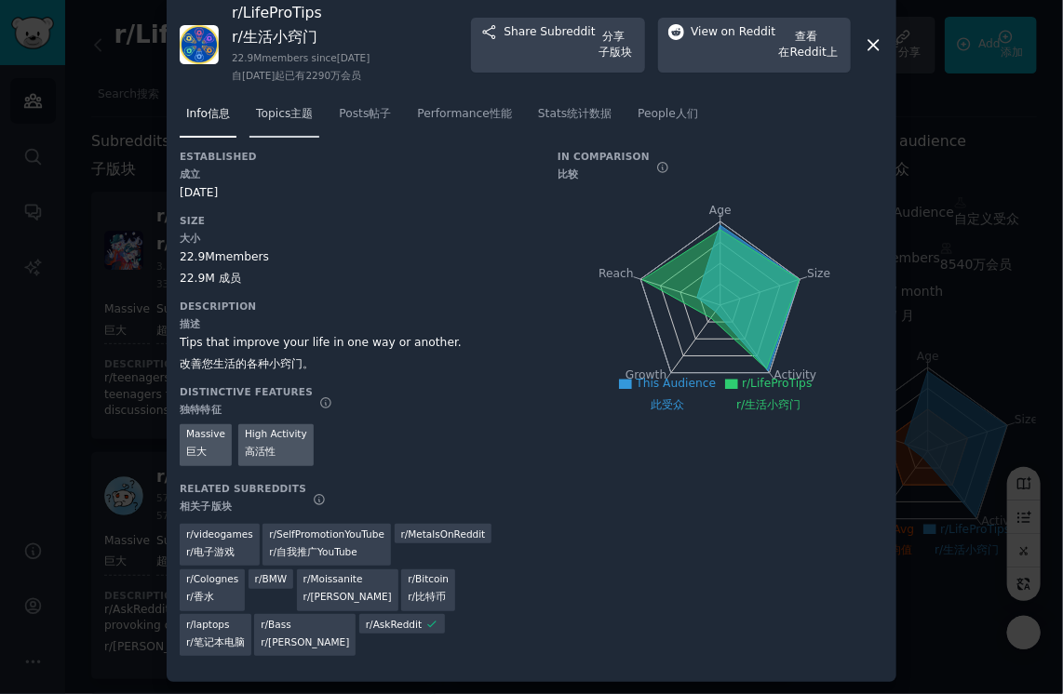
click at [290, 119] on span "Topics 主题" at bounding box center [301, 113] width 22 height 13
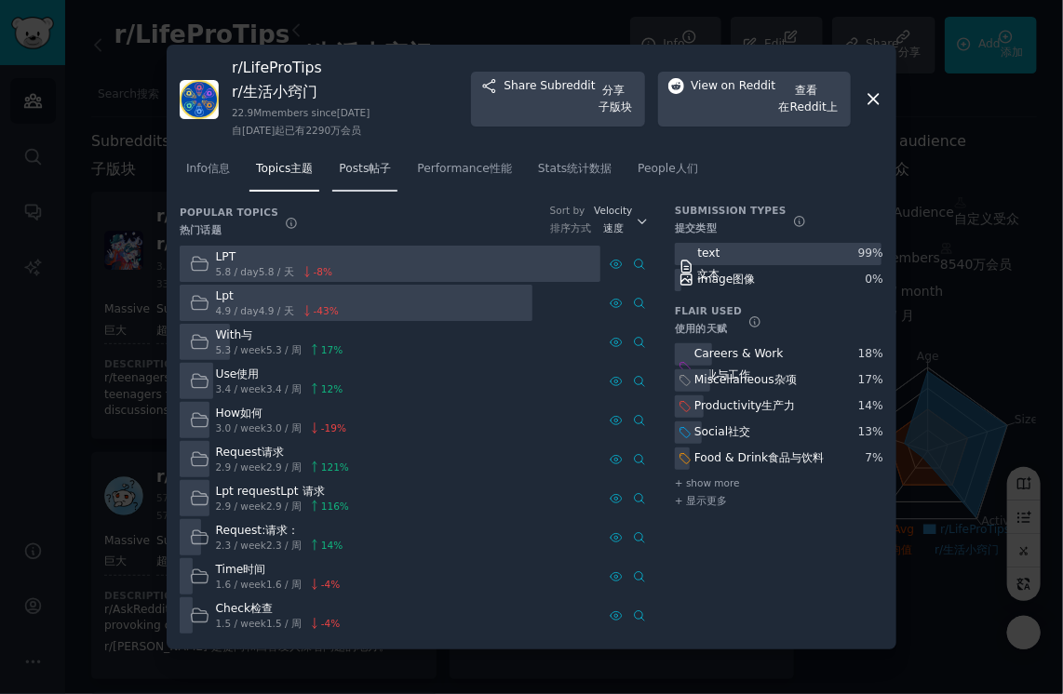
click at [376, 164] on span "帖子" at bounding box center [380, 168] width 22 height 13
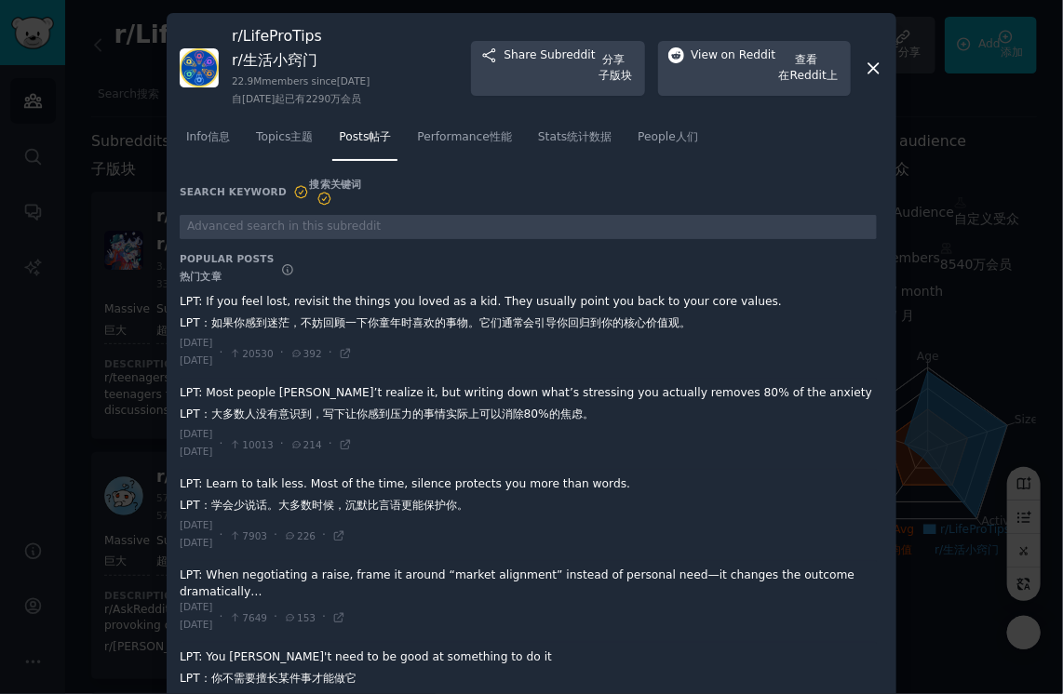
scroll to position [294, 0]
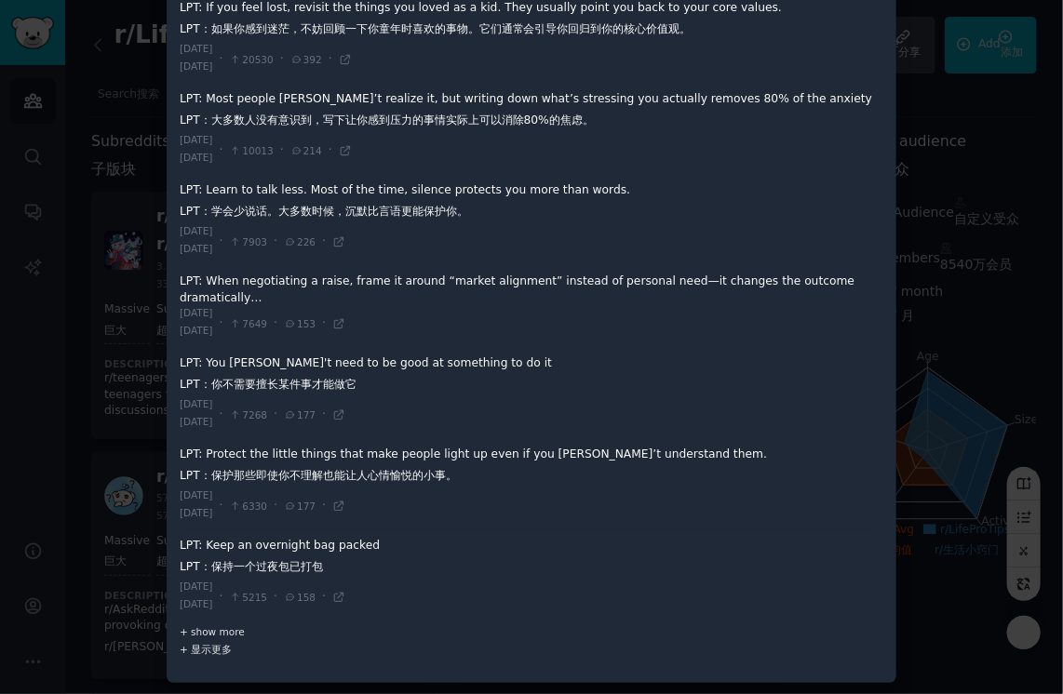
click at [212, 646] on span "+ 显示更多" at bounding box center [212, 649] width 65 height 13
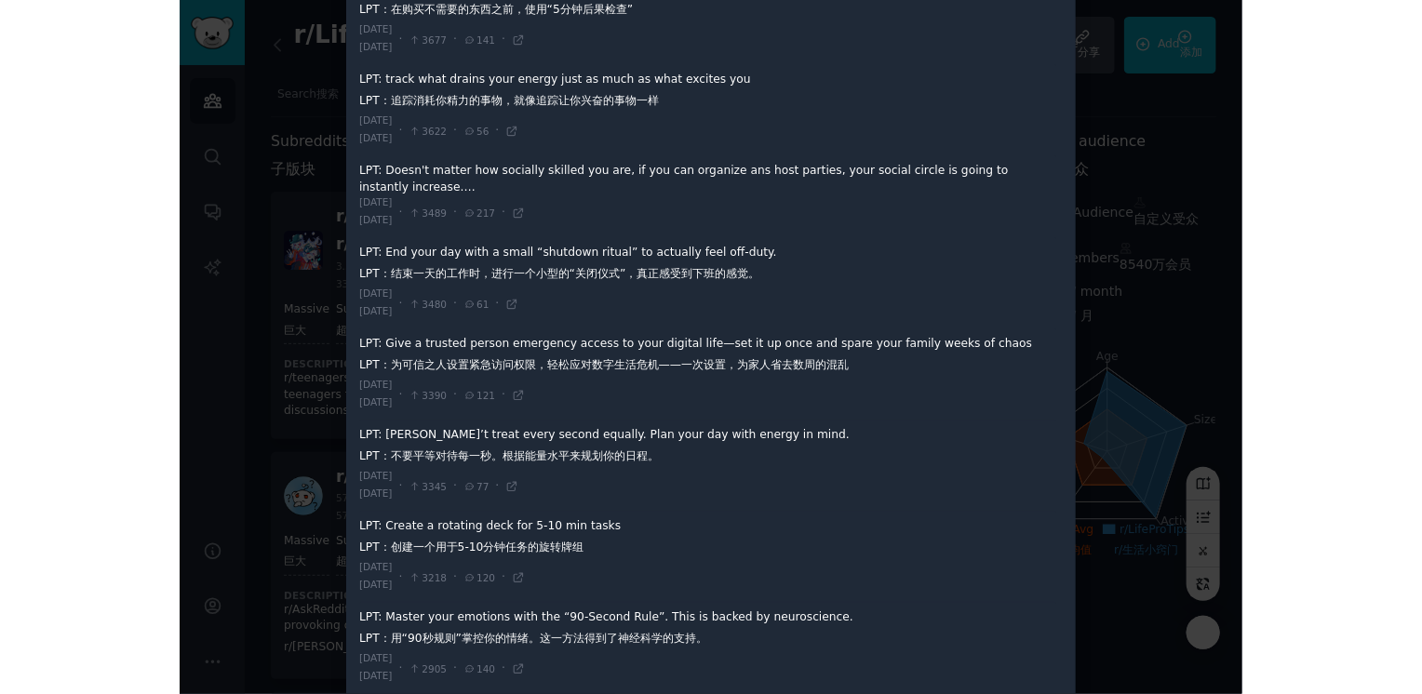
scroll to position [1329, 0]
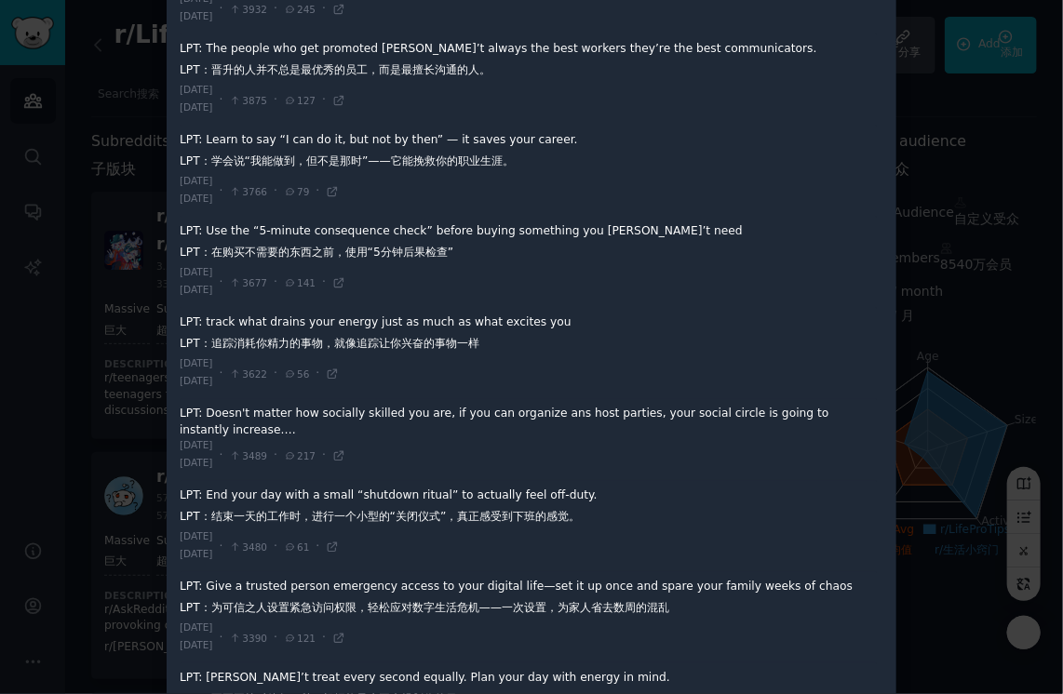
click at [47, 379] on div at bounding box center [531, 347] width 1063 height 694
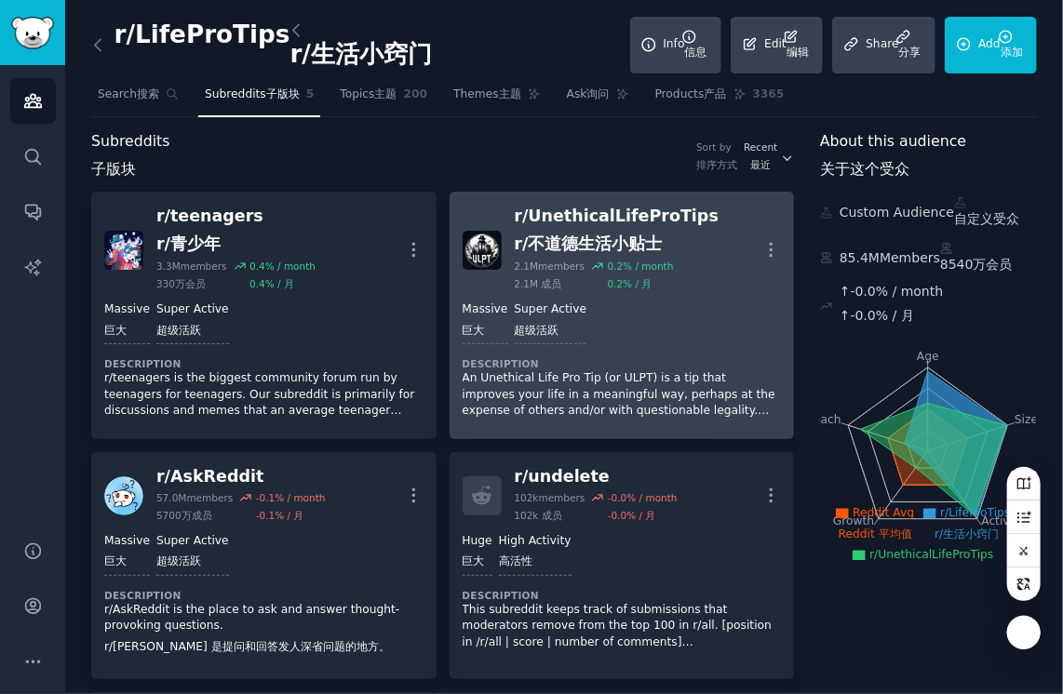
click at [600, 380] on p "An Unethical Life Pro Tip (or ULPT) is a tip that improves your life in a meani…" at bounding box center [622, 394] width 319 height 49
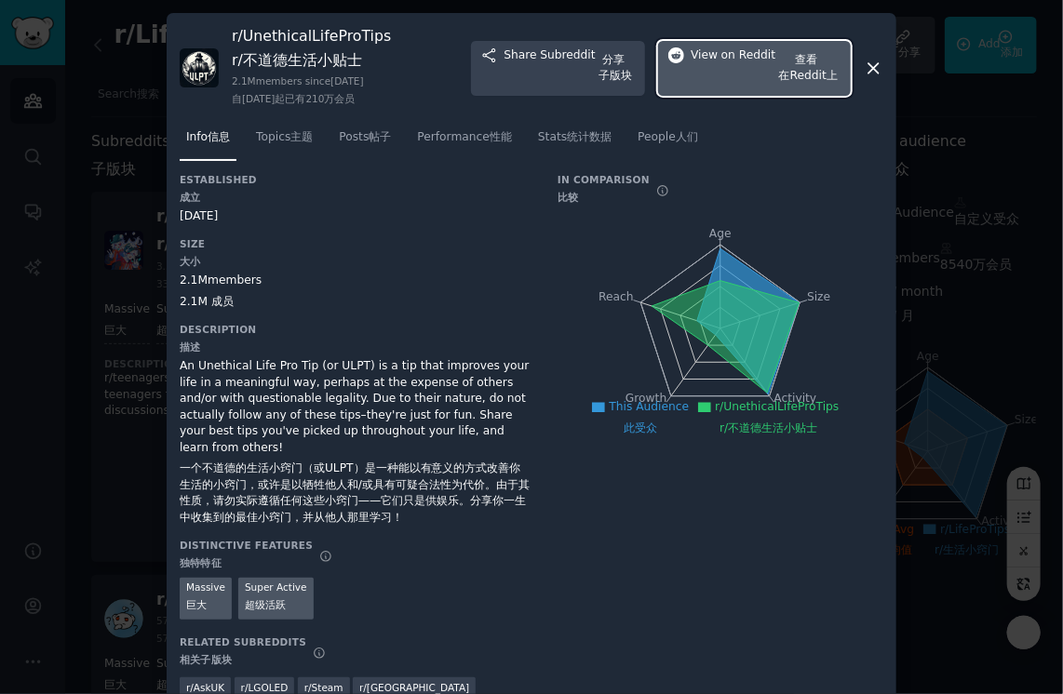
click at [808, 71] on span "在Reddit上 在Reddit上 在Reddit上" at bounding box center [808, 76] width 59 height 17
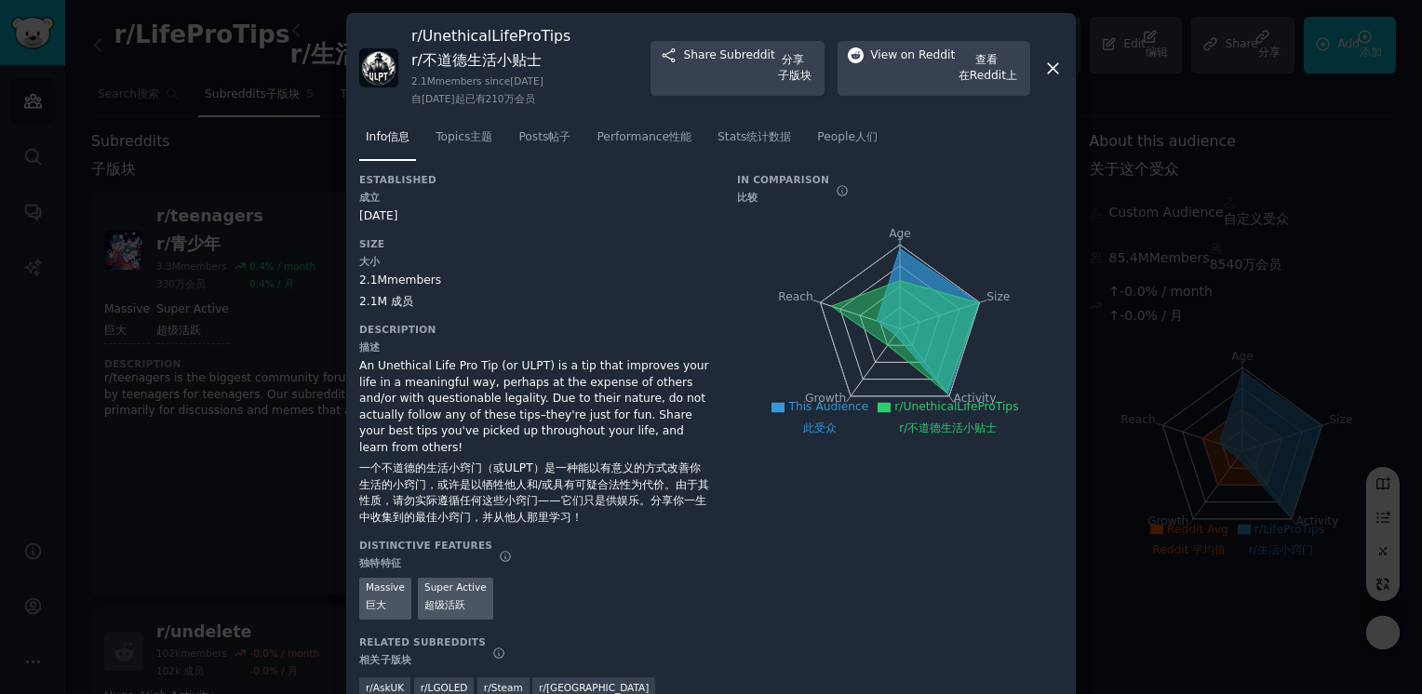
click at [1051, 65] on icon at bounding box center [1053, 69] width 20 height 20
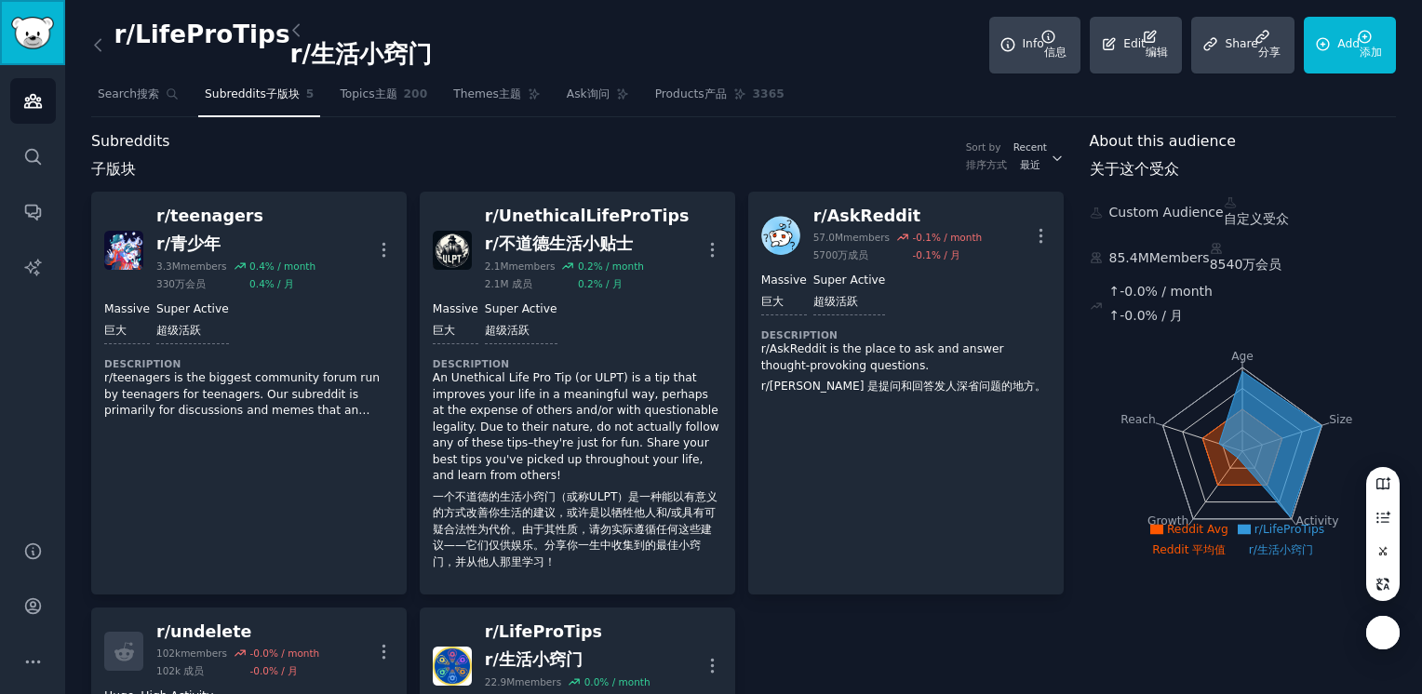
click at [29, 38] on img "Sidebar" at bounding box center [32, 33] width 43 height 33
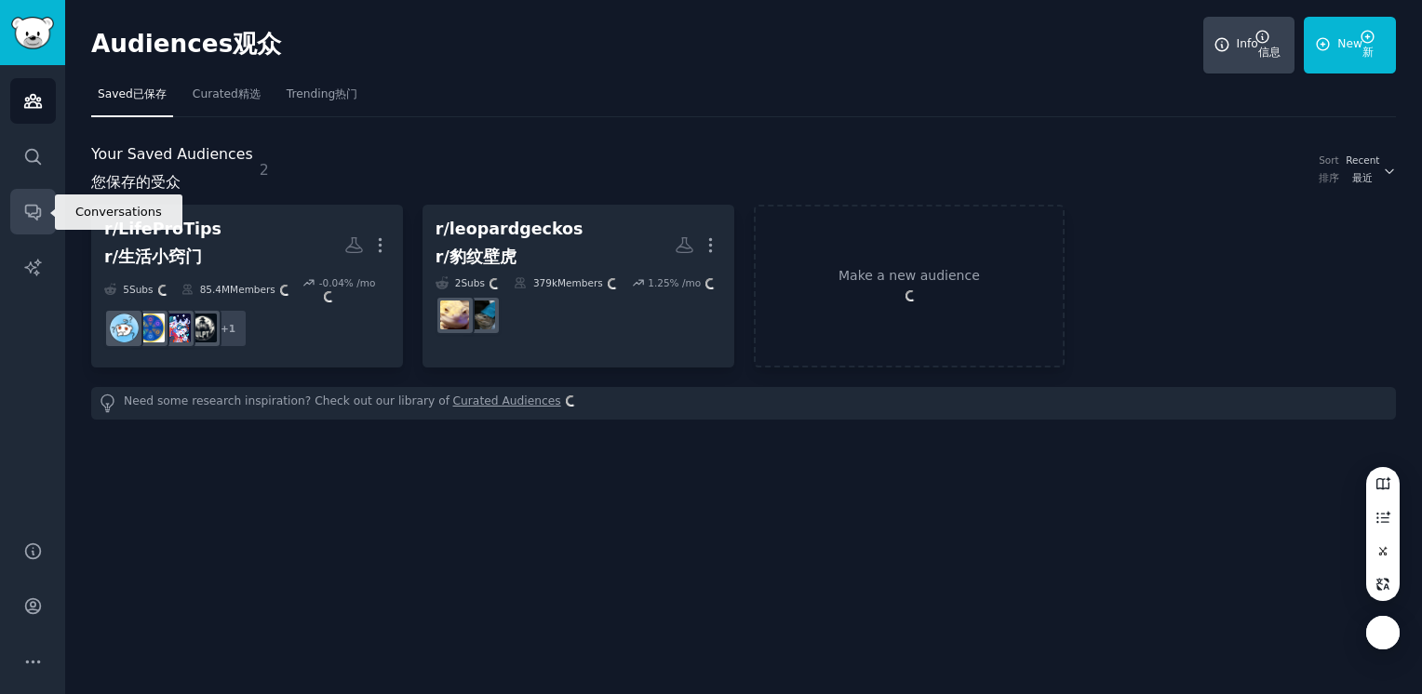
click at [27, 208] on icon "Sidebar" at bounding box center [33, 212] width 20 height 20
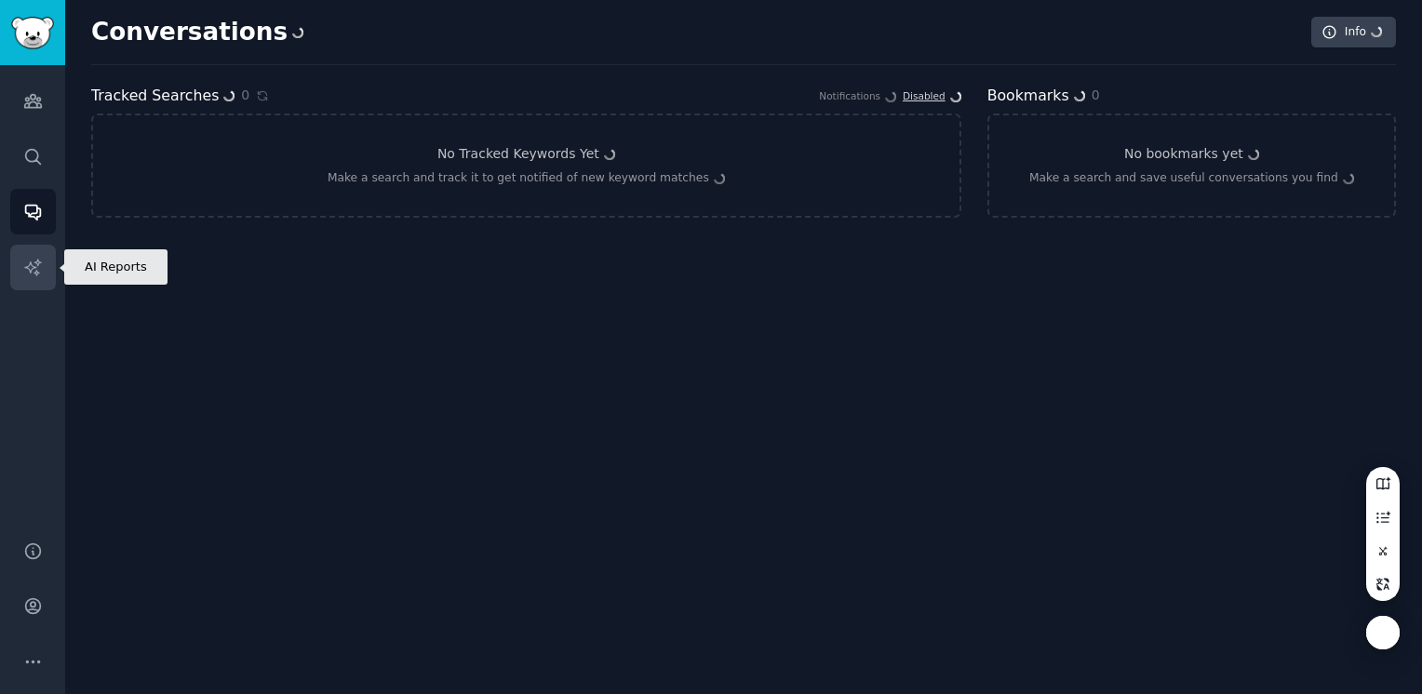
click at [26, 268] on icon "Sidebar" at bounding box center [33, 268] width 20 height 20
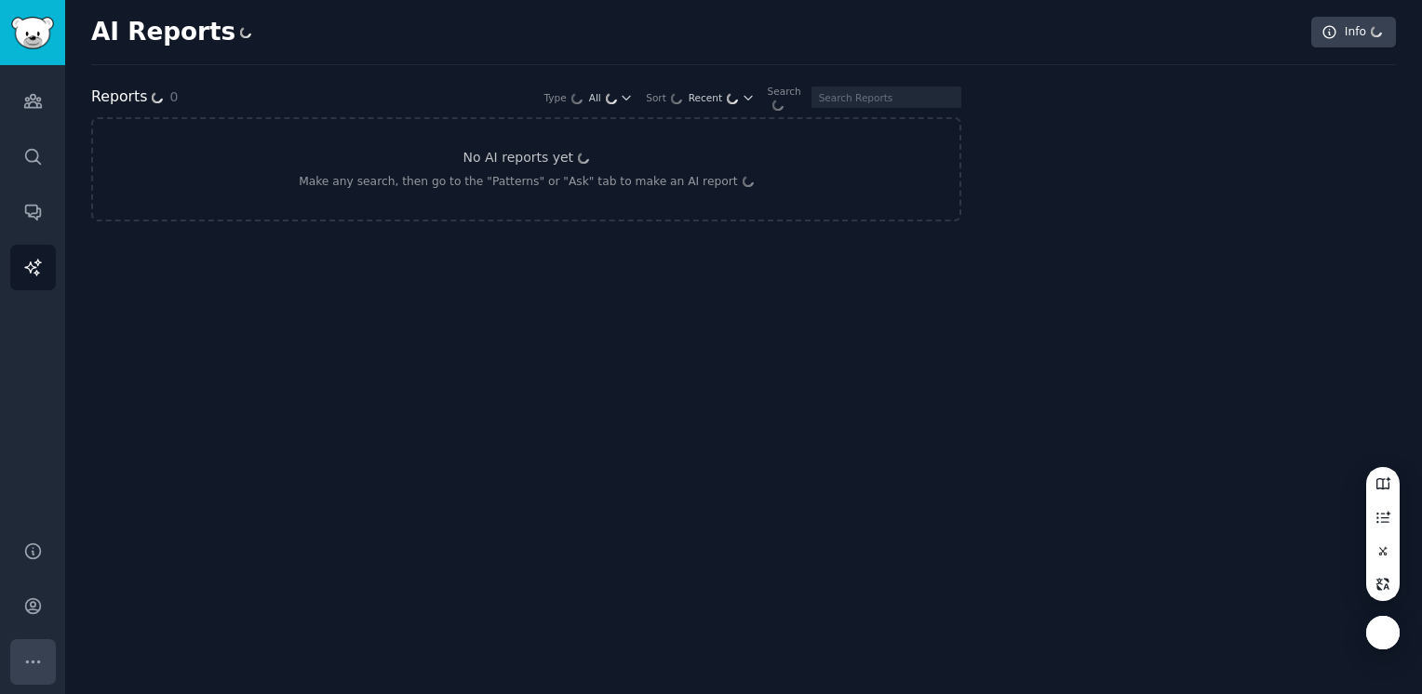
click at [37, 661] on icon "Sidebar" at bounding box center [33, 662] width 20 height 20
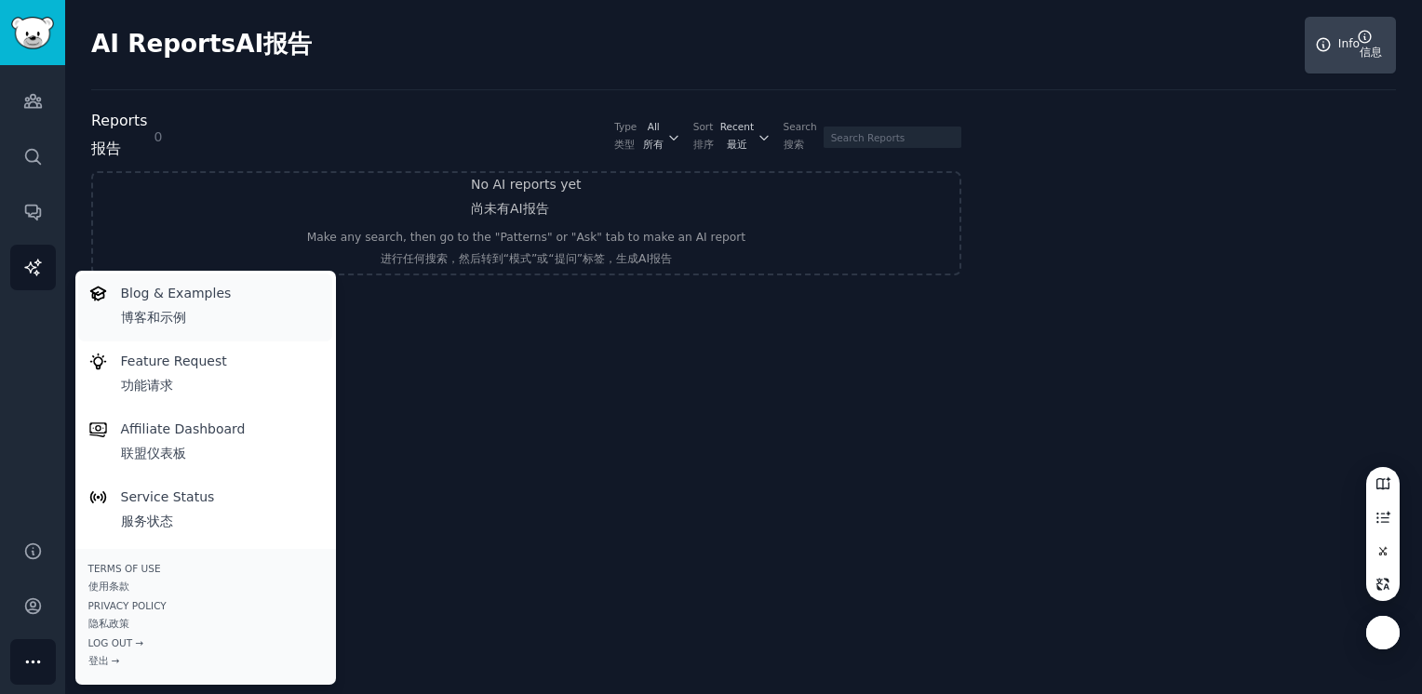
click at [167, 321] on span "博客和示例" at bounding box center [176, 318] width 111 height 20
click at [415, 459] on div "AI Reports AI Reports AI报告 Info Info 信息 Reports Reports 报告 0 Type Type 类型 All A…" at bounding box center [743, 347] width 1357 height 694
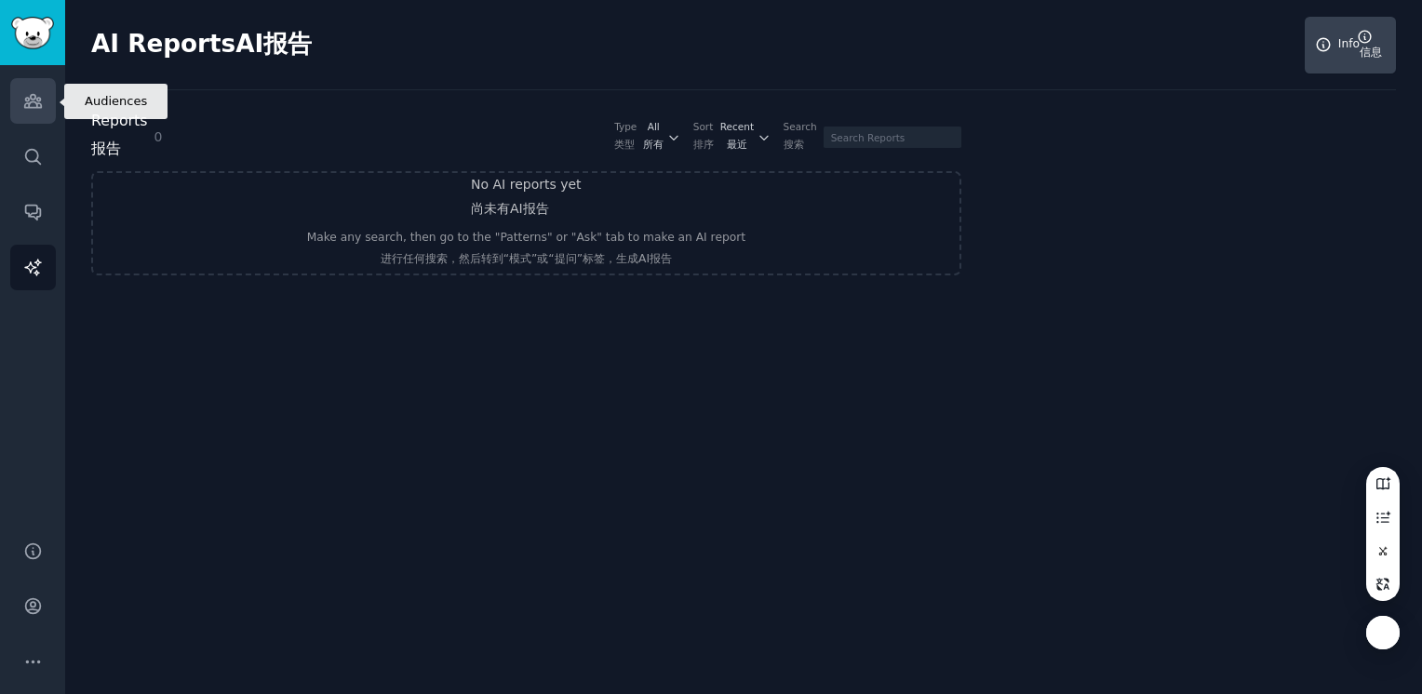
click at [35, 99] on icon "Sidebar" at bounding box center [33, 101] width 20 height 20
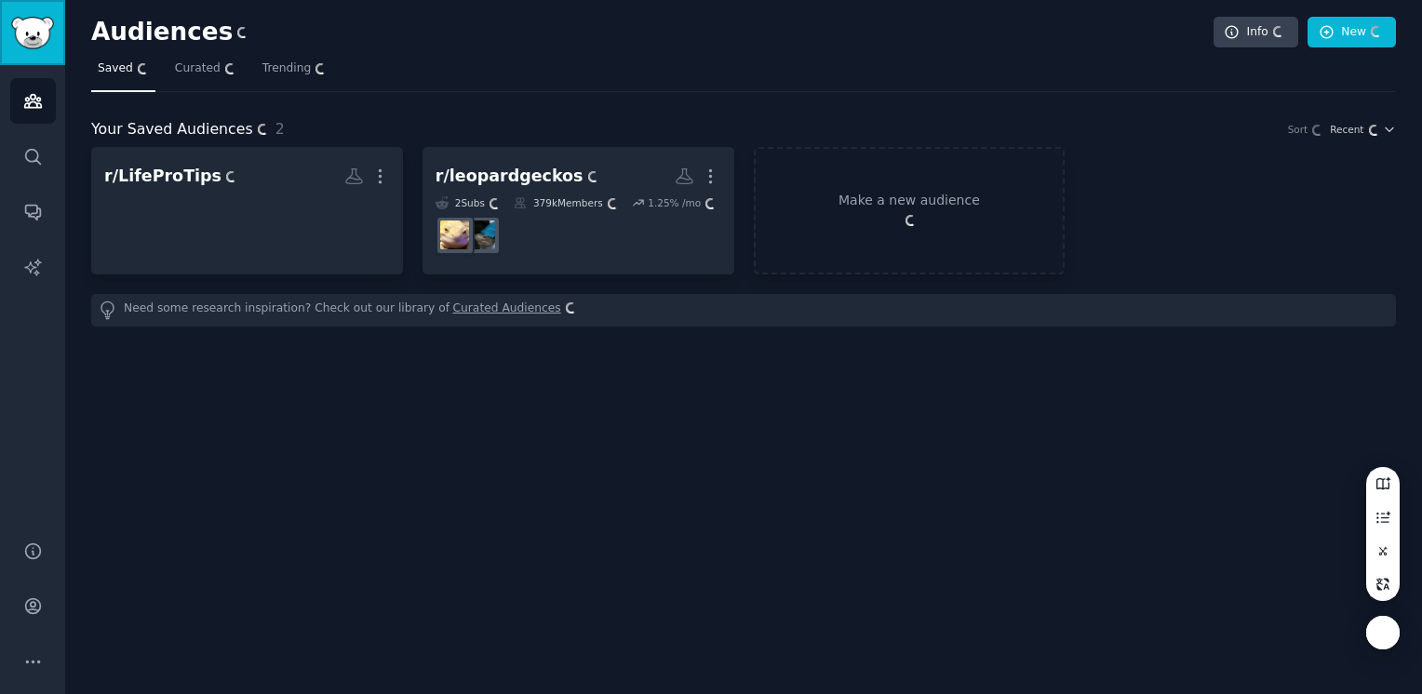
click at [37, 39] on img "Sidebar" at bounding box center [32, 33] width 43 height 33
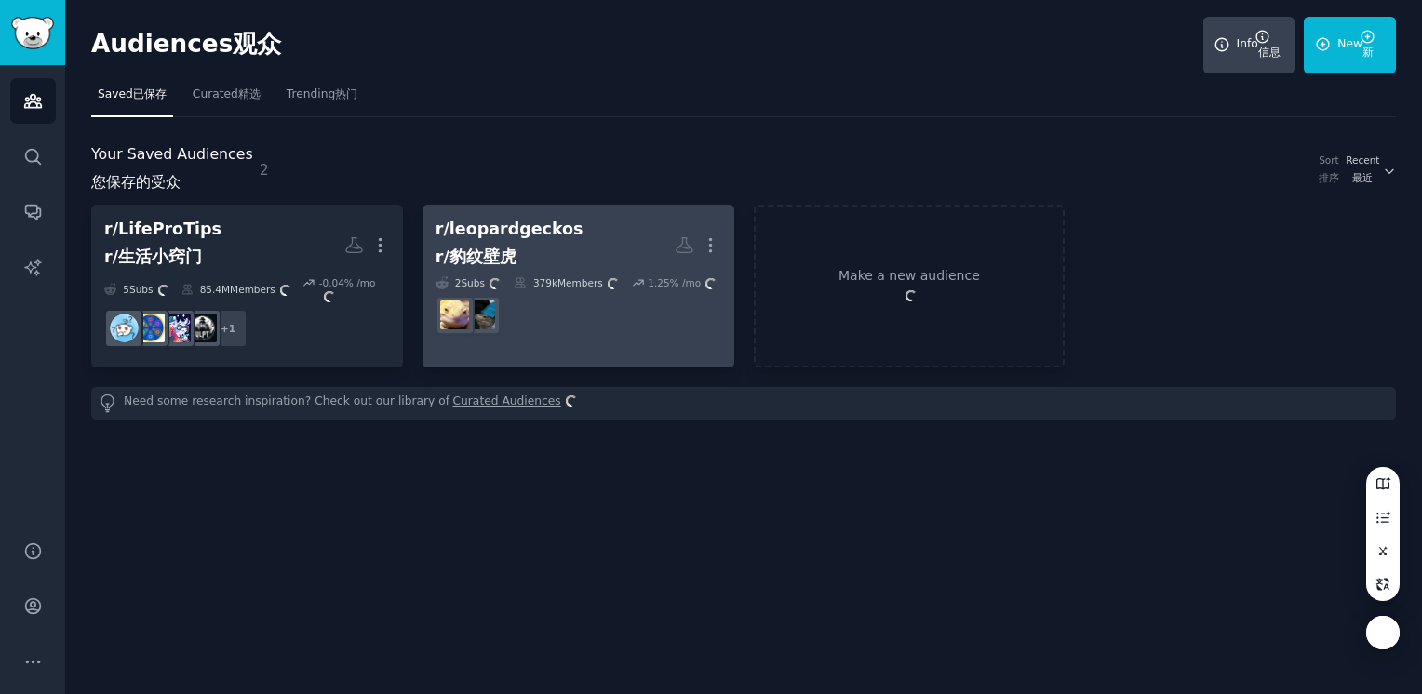
click at [521, 236] on div "r/leopardgeckos r/leopardgeckos r/豹纹壁虎" at bounding box center [510, 245] width 148 height 55
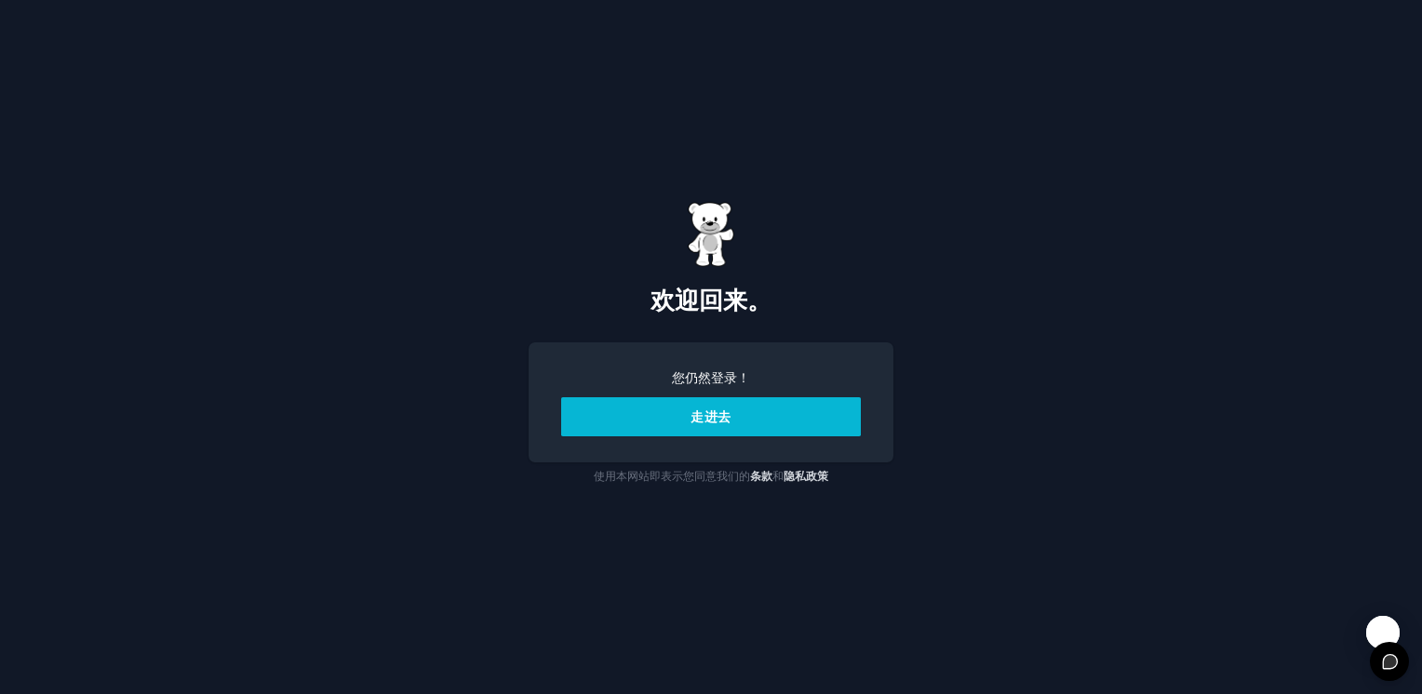
click at [737, 410] on button "走进去" at bounding box center [711, 416] width 300 height 39
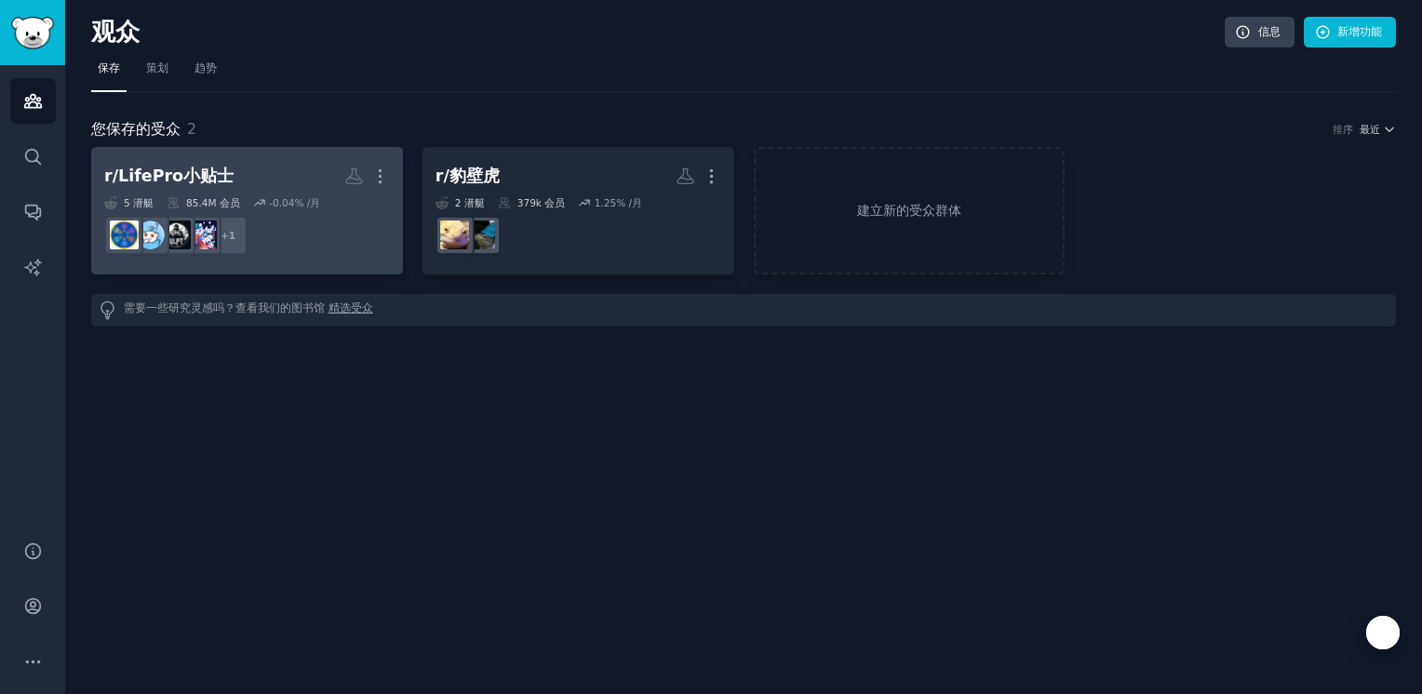
click at [255, 192] on div "r/LifePro小贴士 更多 5 潜艇 85.4M 会员 -0.04% /月 + 1" at bounding box center [247, 210] width 286 height 101
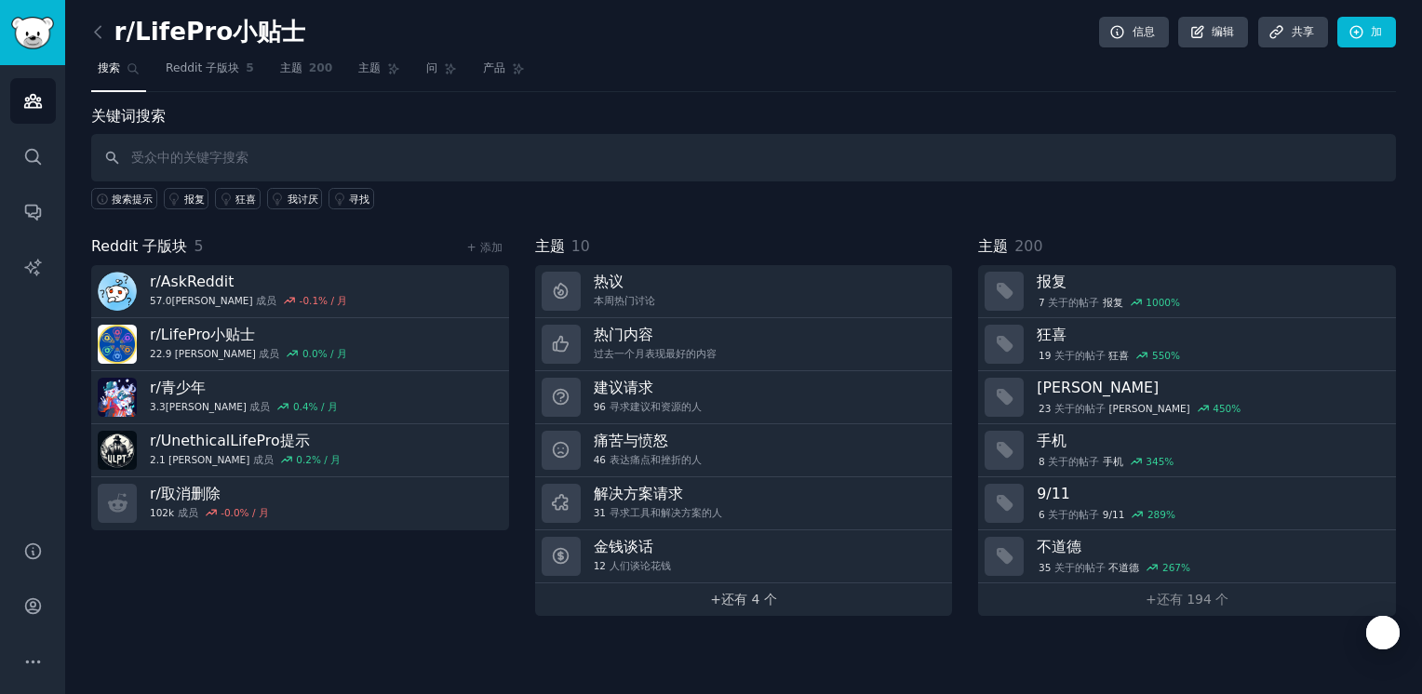
click at [805, 590] on link "+ 还有 4 个" at bounding box center [744, 600] width 418 height 33
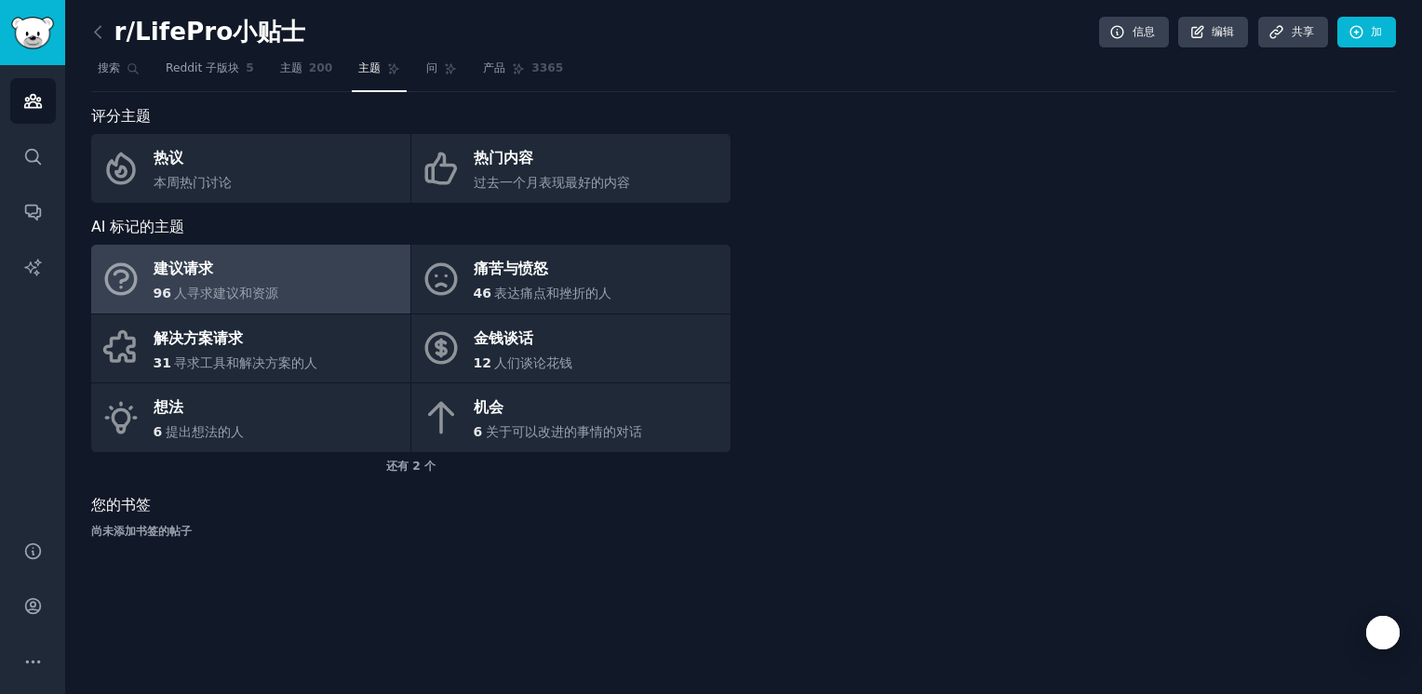
click at [256, 289] on span "人寻求建议和资源" at bounding box center [226, 293] width 104 height 15
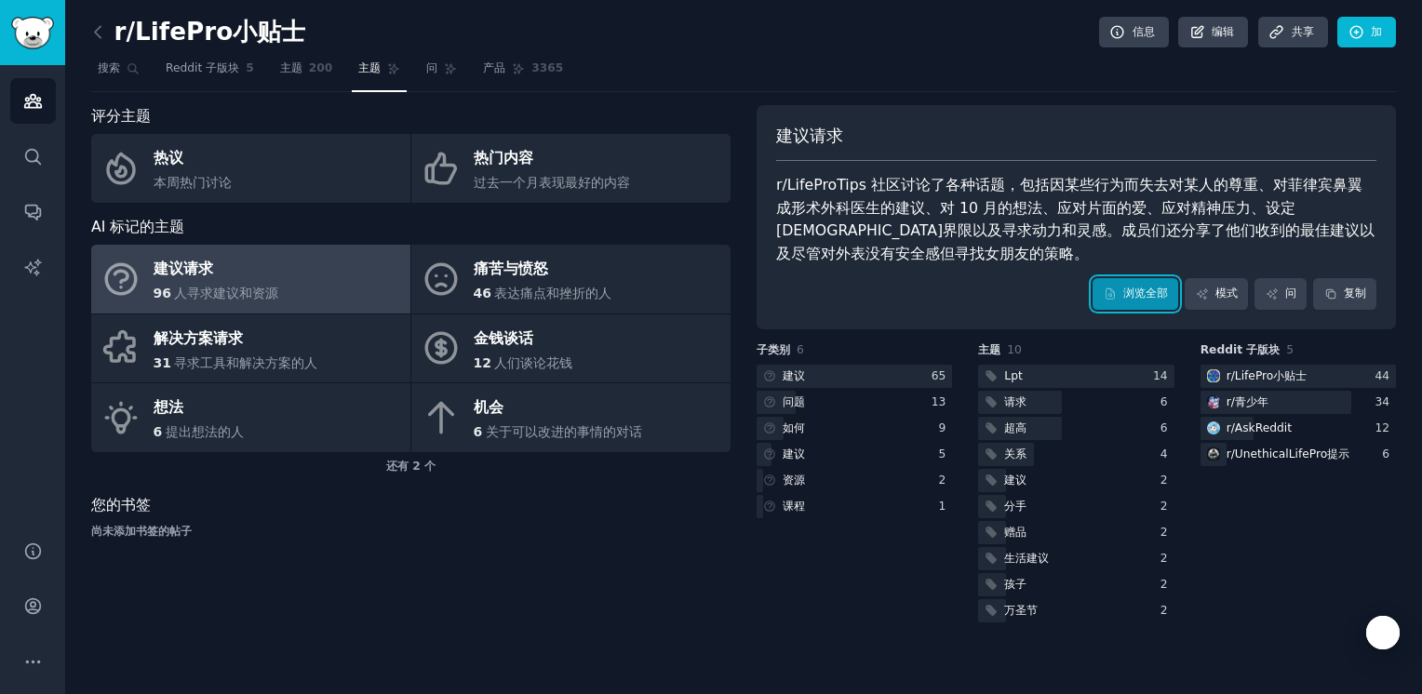
click at [1127, 286] on font "浏览全部" at bounding box center [1145, 294] width 45 height 17
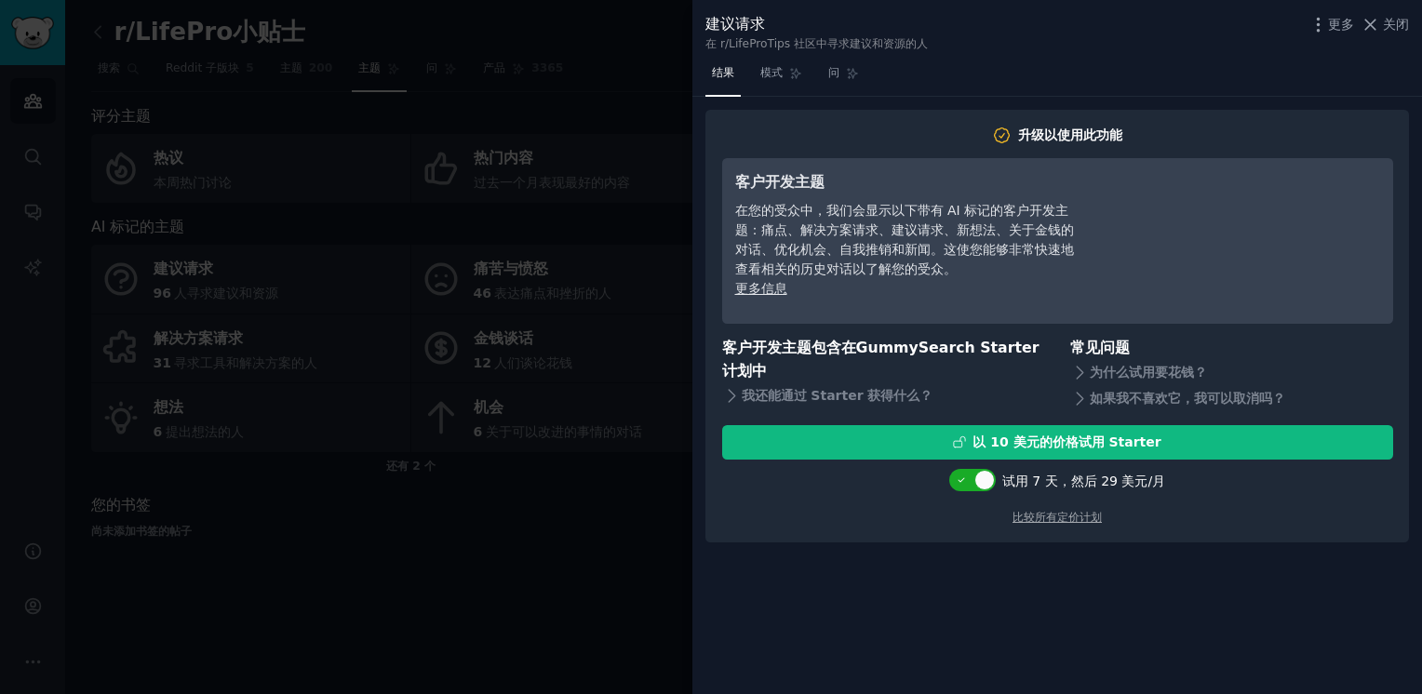
drag, startPoint x: 173, startPoint y: 568, endPoint x: 171, endPoint y: 558, distance: 9.5
click at [174, 568] on div at bounding box center [711, 347] width 1422 height 694
click at [1370, 23] on icon at bounding box center [1370, 25] width 10 height 10
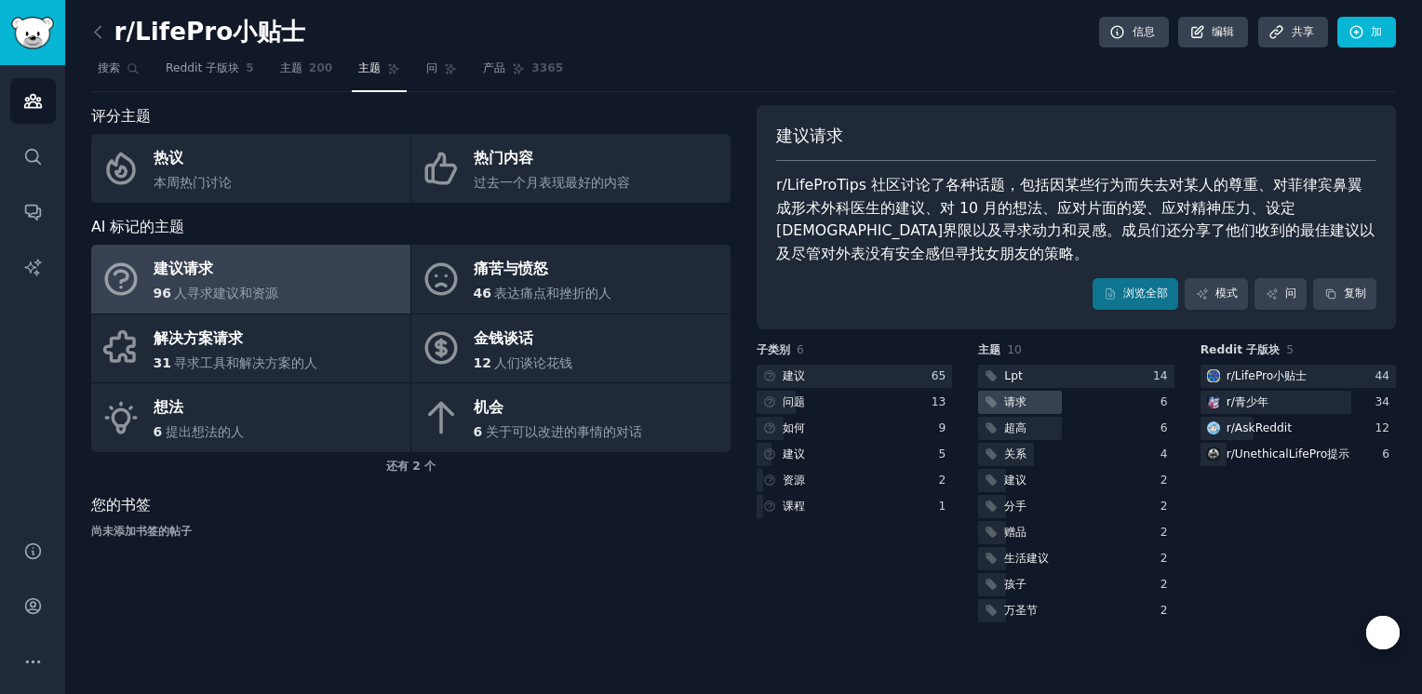
click at [1025, 404] on font "请求" at bounding box center [1015, 402] width 22 height 13
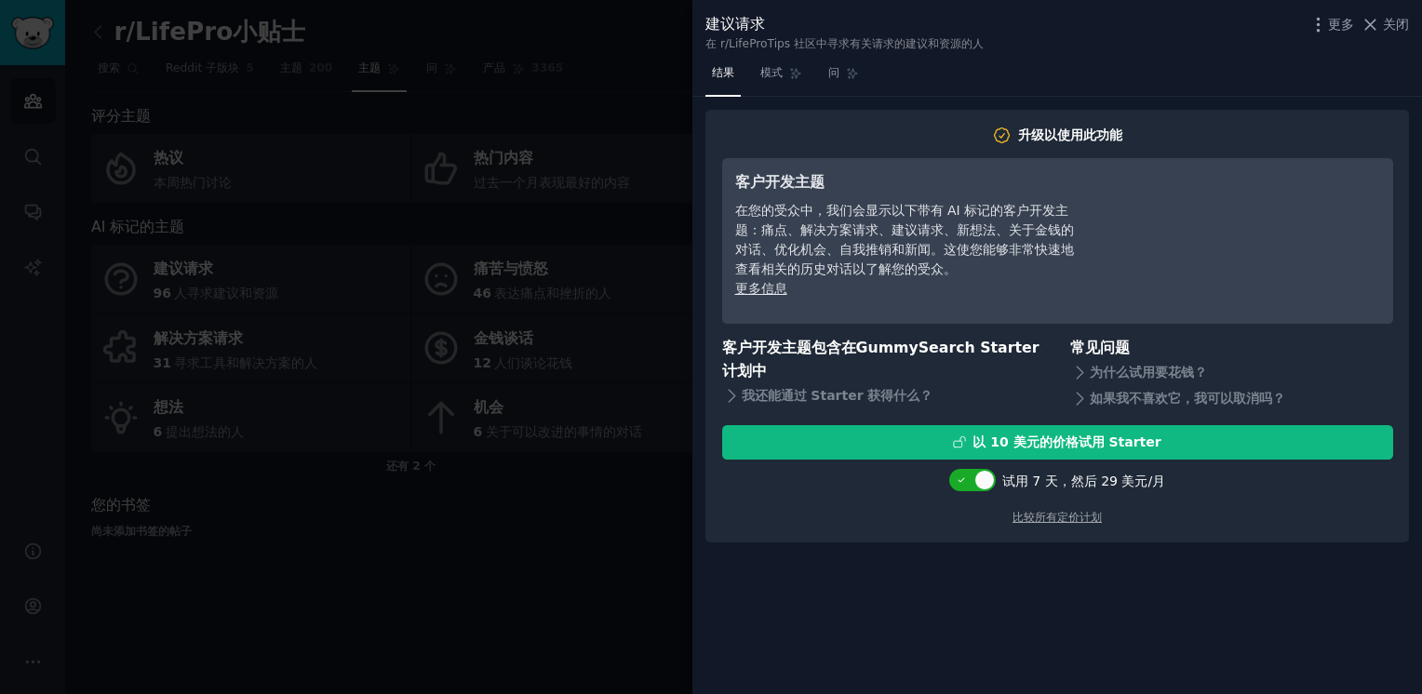
click at [549, 588] on div at bounding box center [711, 347] width 1422 height 694
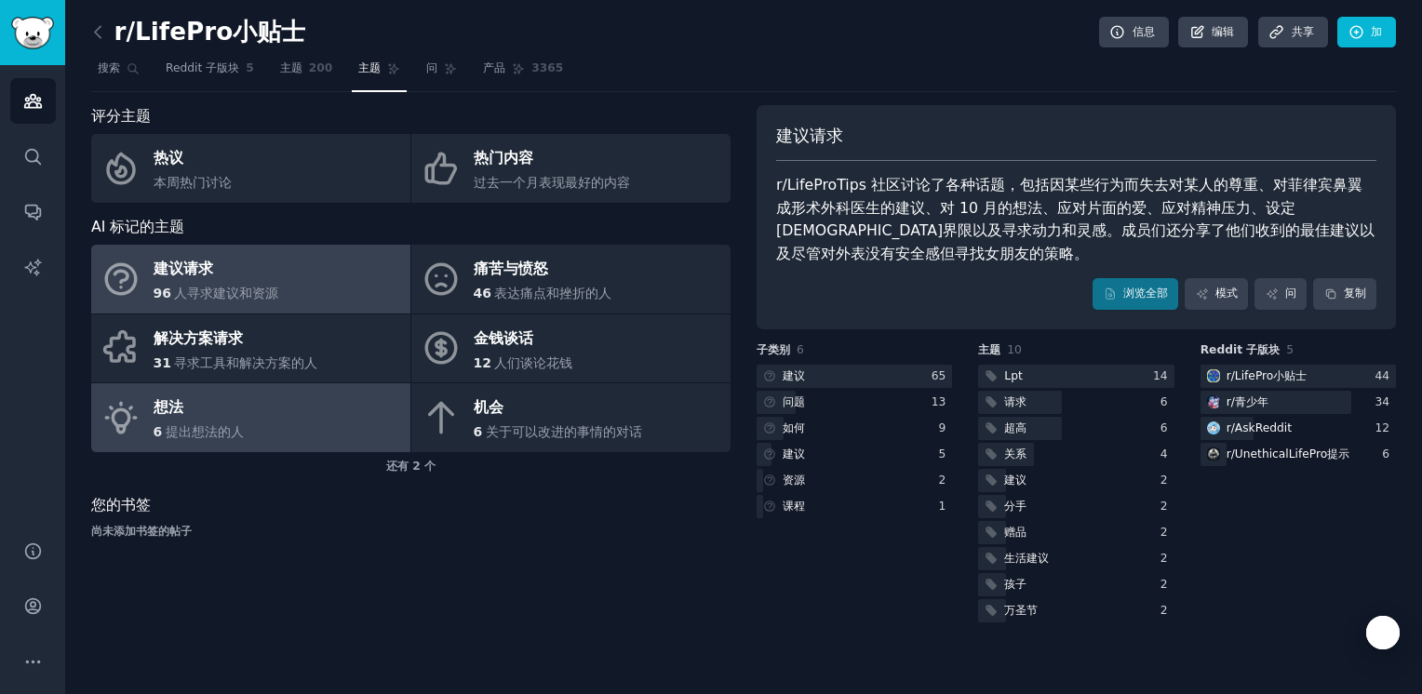
click at [260, 422] on link "想法 6 提出想法的人" at bounding box center [250, 417] width 319 height 69
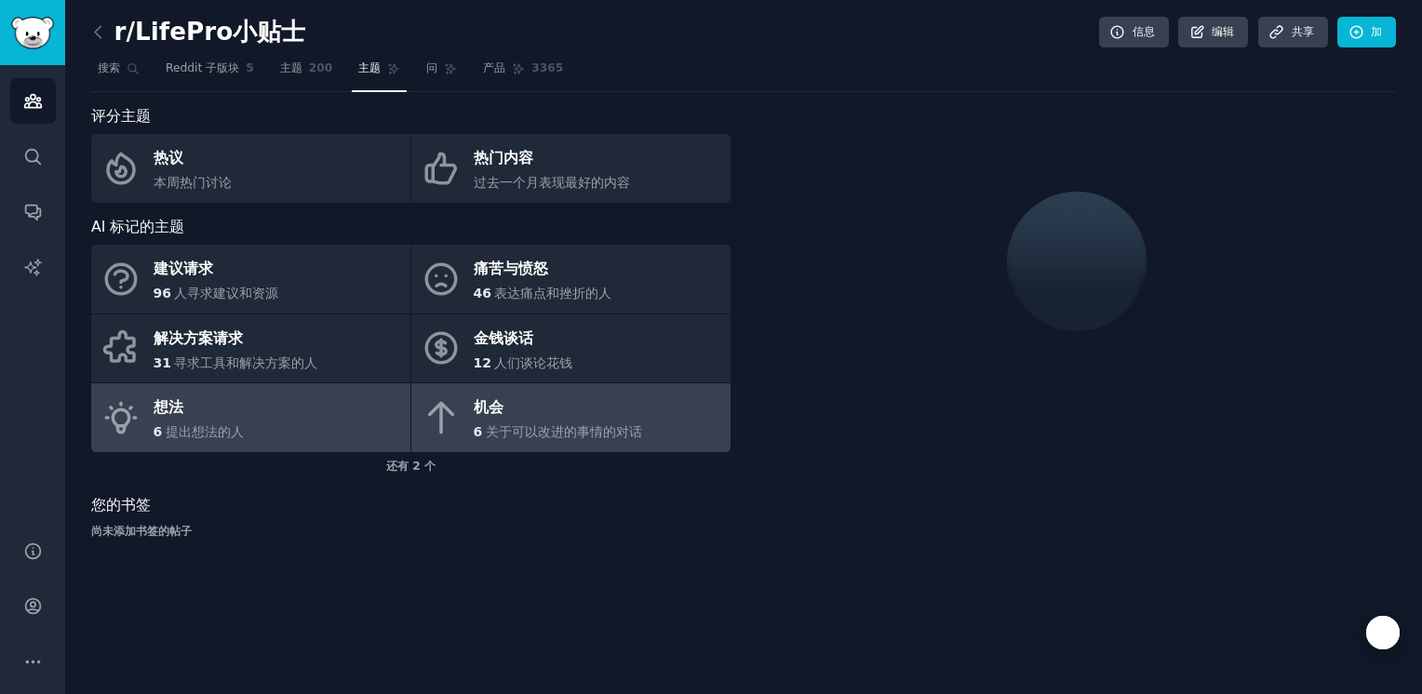
click at [536, 426] on span "关于可以改进的事情的对话" at bounding box center [564, 431] width 156 height 15
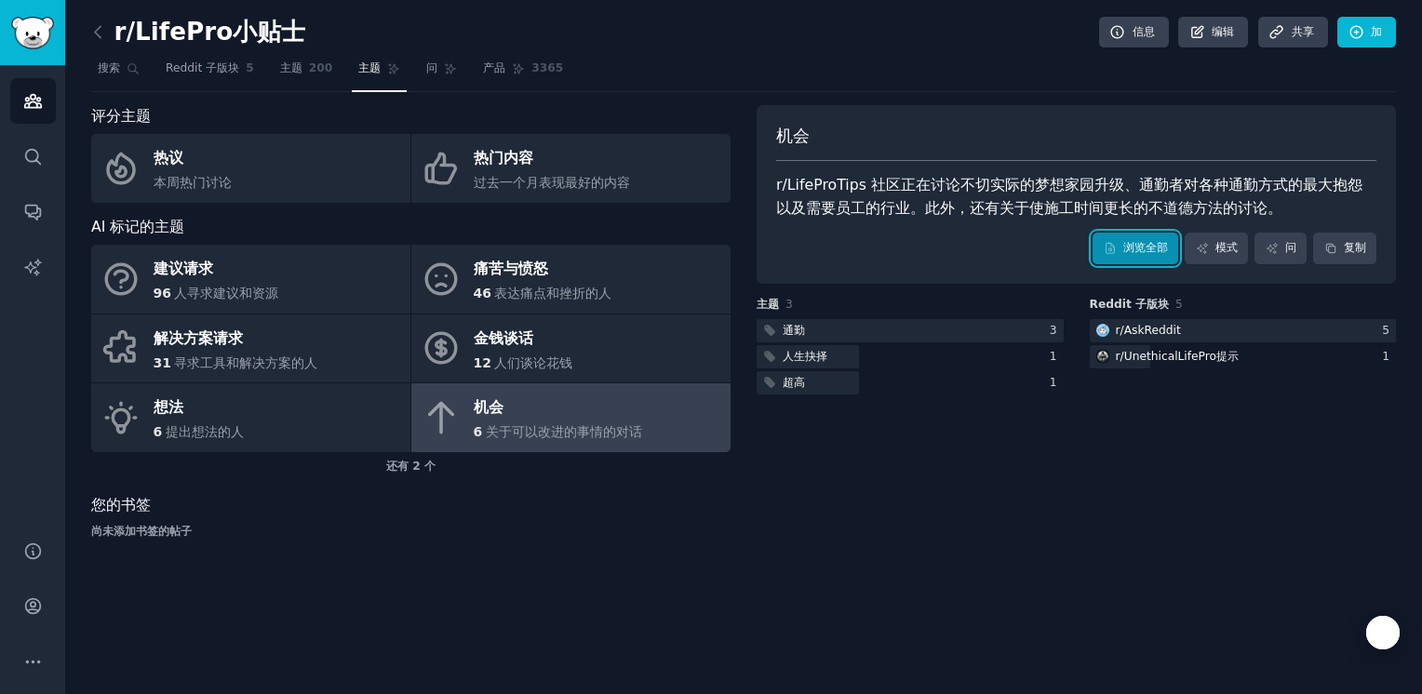
click at [1147, 248] on font "浏览全部" at bounding box center [1145, 248] width 45 height 17
